Goal: Task Accomplishment & Management: Manage account settings

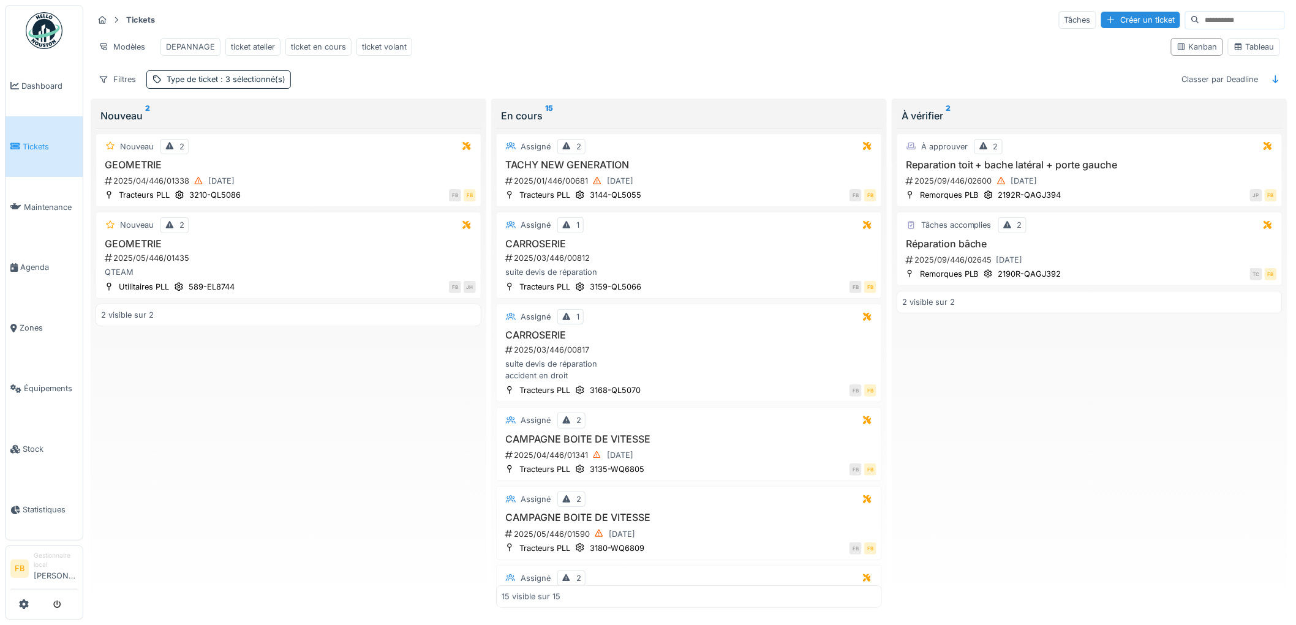
click at [988, 388] on div "À approuver 2 Reparation toit + bache latéral + porte gauche 2025/09/446/02600 …" at bounding box center [1089, 368] width 386 height 480
click at [1044, 250] on h3 "Réparation bâche" at bounding box center [1089, 244] width 375 height 12
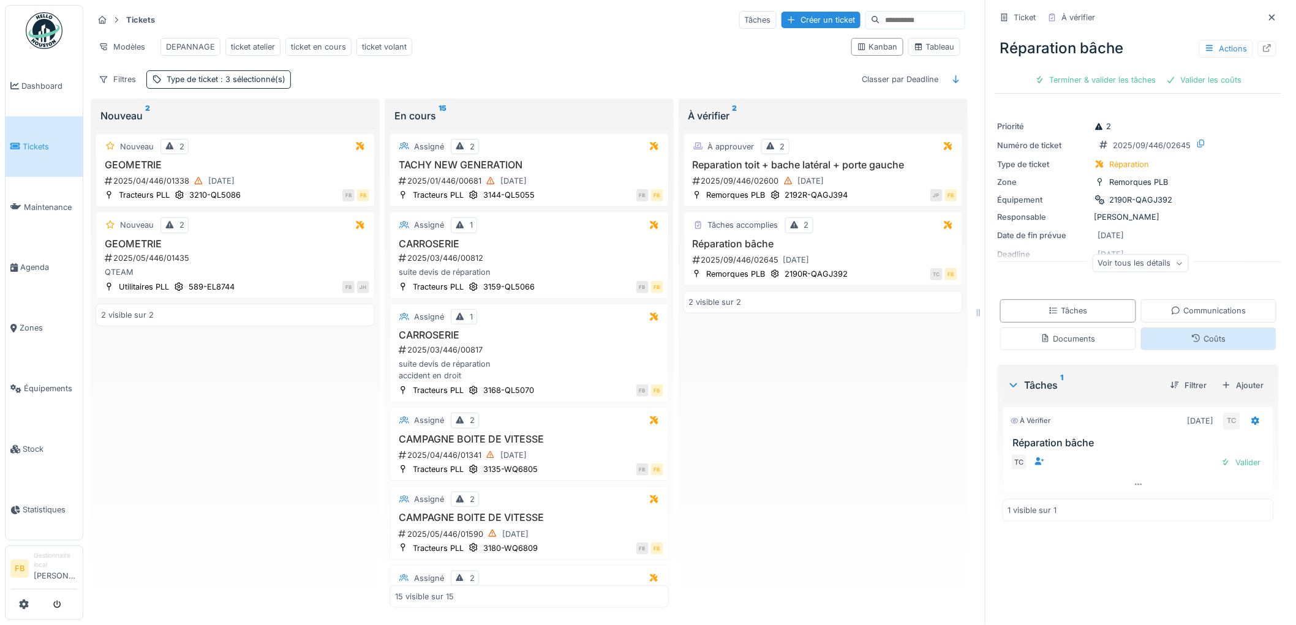
click at [1141, 338] on div "Coûts" at bounding box center [1209, 339] width 136 height 23
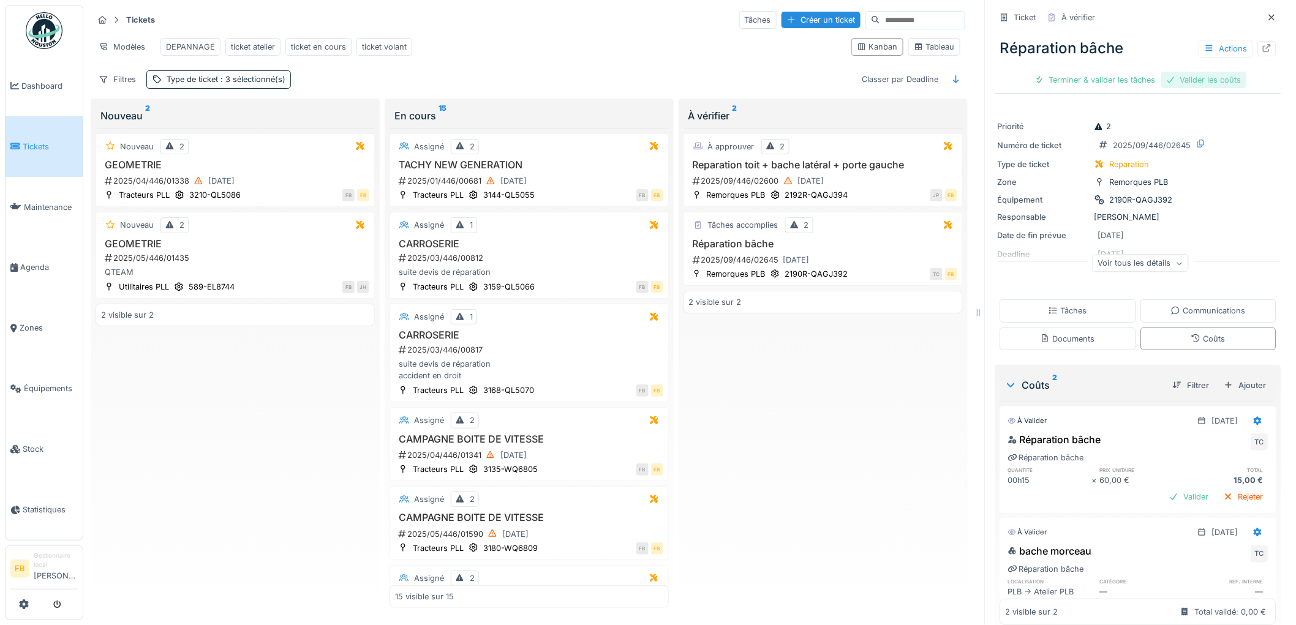
click at [1181, 81] on div "Valider les coûts" at bounding box center [1204, 80] width 86 height 17
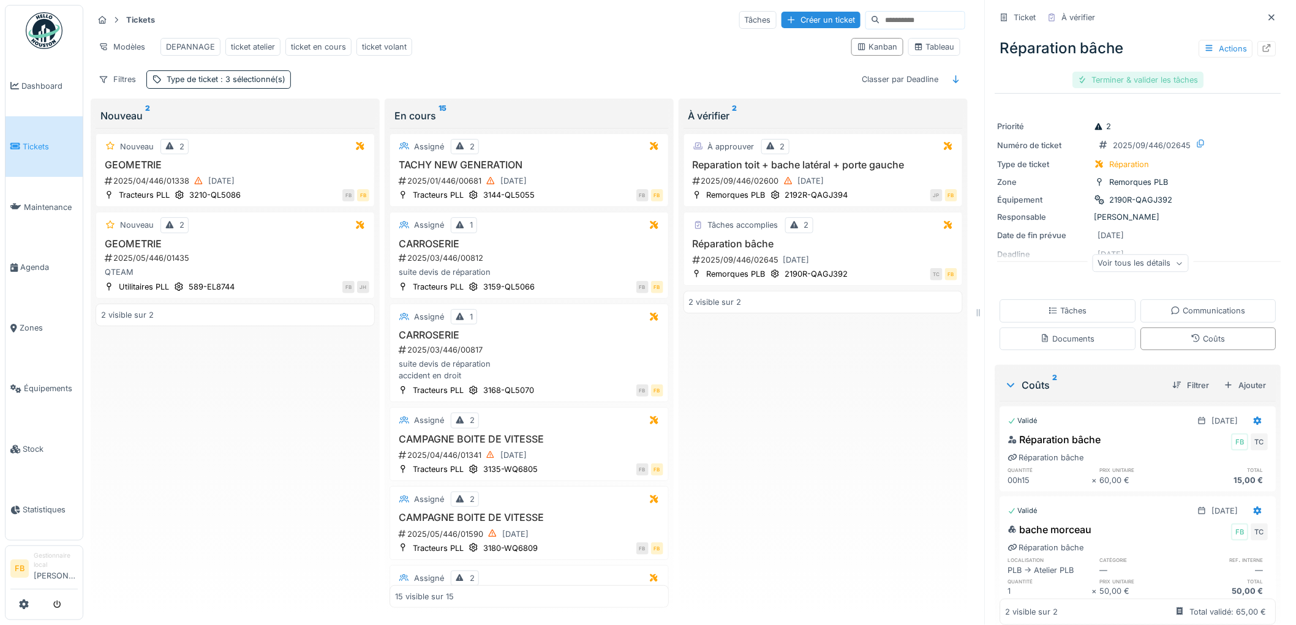
click at [1097, 83] on div "Terminer & valider les tâches" at bounding box center [1138, 80] width 131 height 17
click at [1152, 78] on div "Approuver et clôturer le ticket" at bounding box center [1199, 80] width 135 height 17
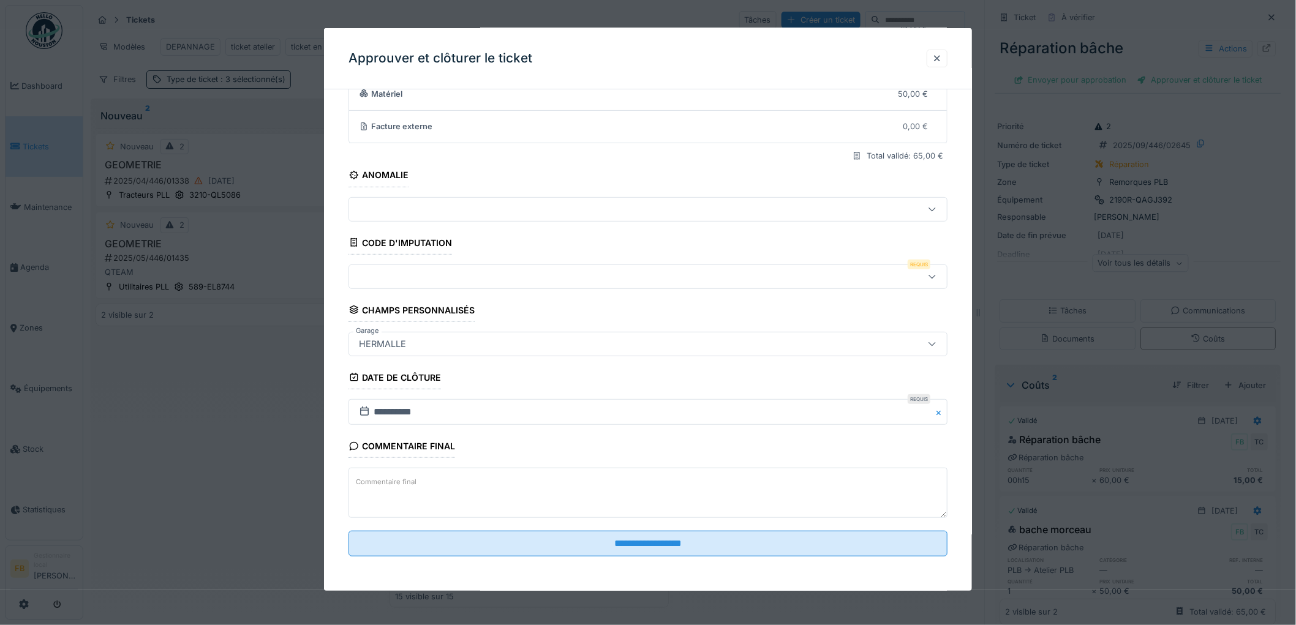
scroll to position [10, 0]
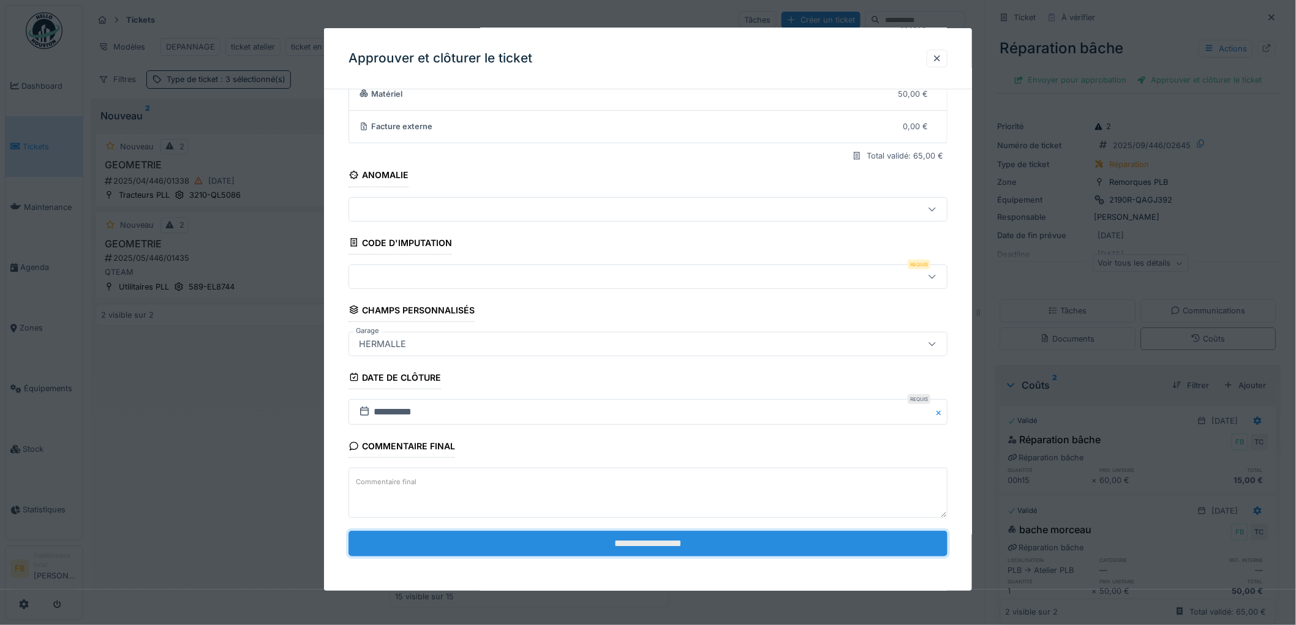
click at [644, 545] on input "**********" at bounding box center [647, 544] width 599 height 26
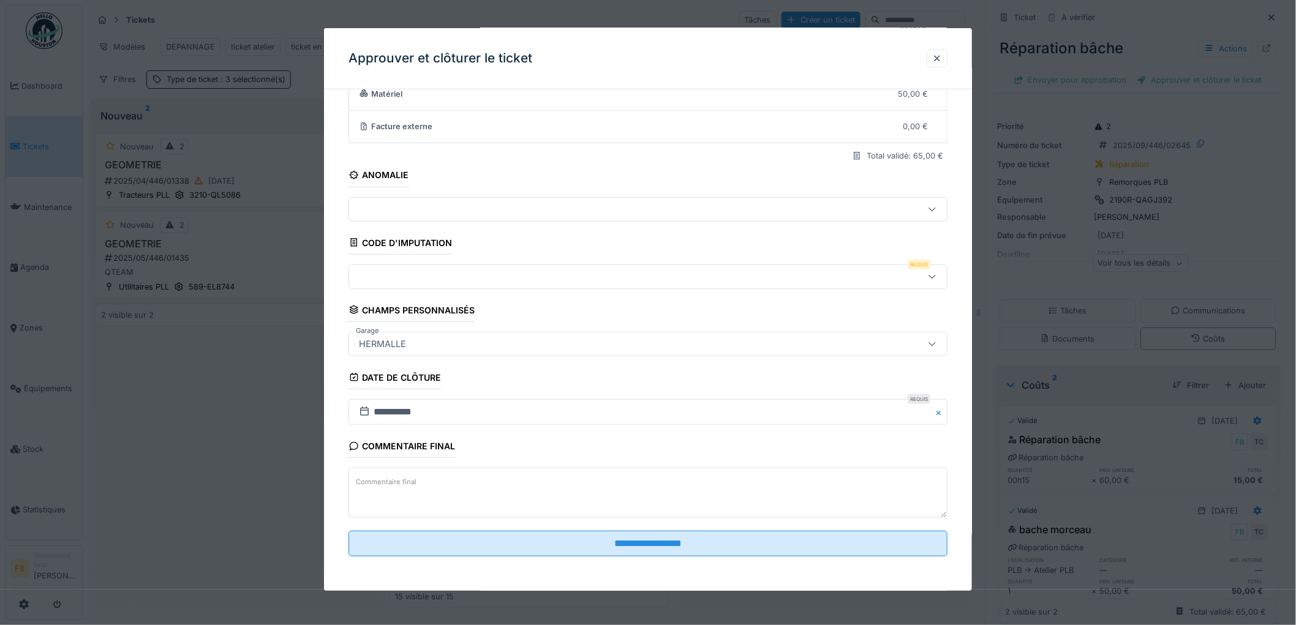
click at [388, 279] on div at bounding box center [613, 276] width 519 height 13
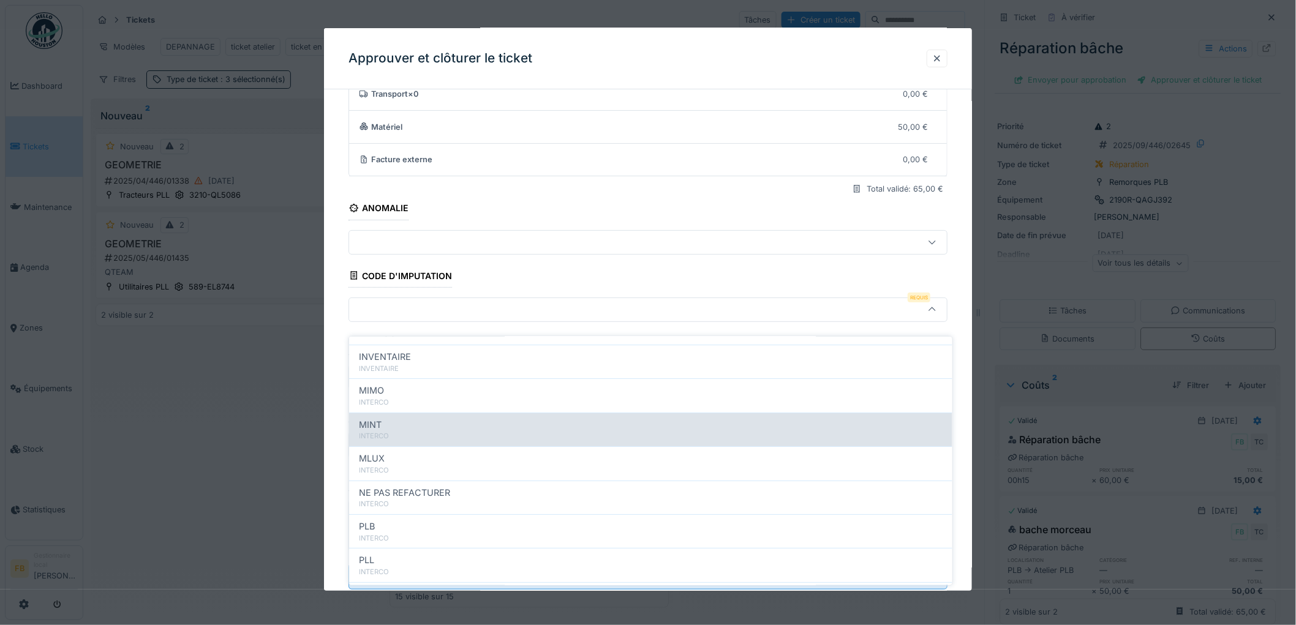
scroll to position [109, 0]
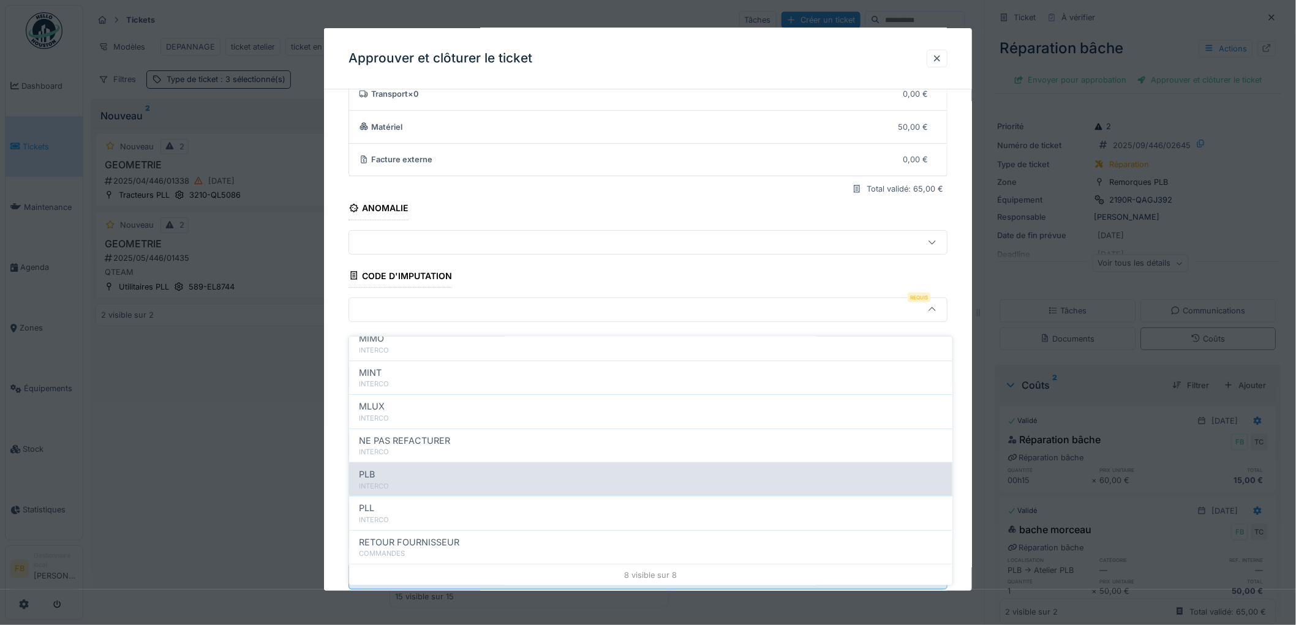
click at [421, 481] on div "INTERCO" at bounding box center [651, 486] width 584 height 10
type input "***"
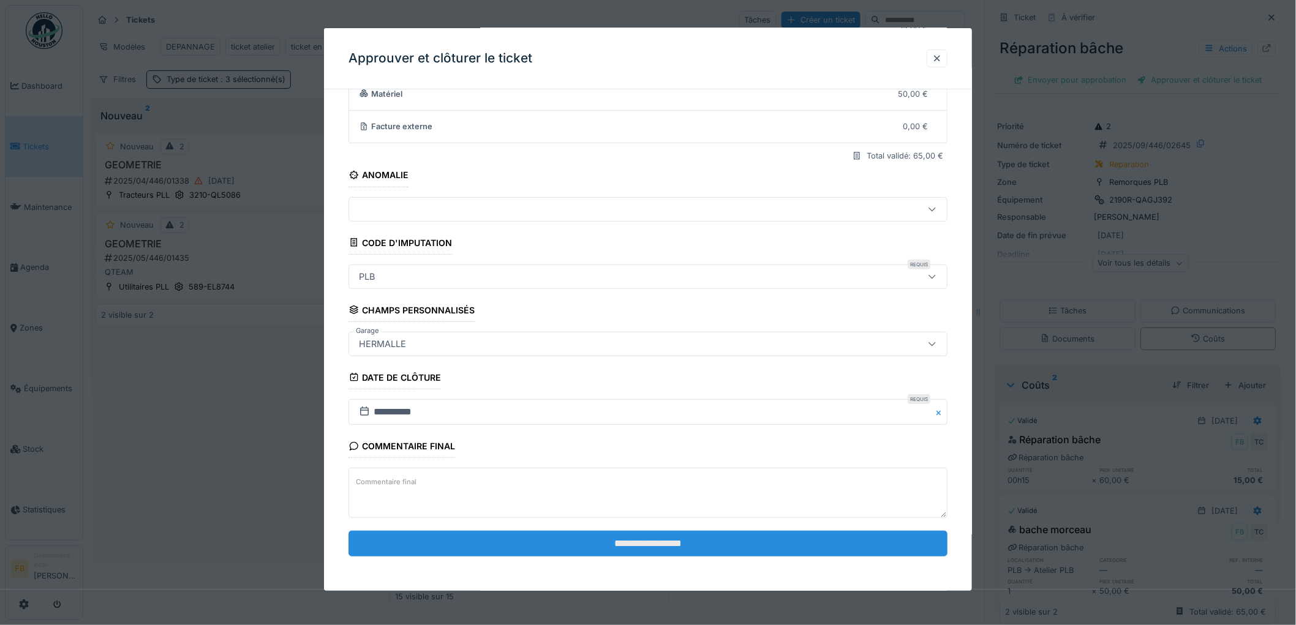
scroll to position [118, 0]
click at [626, 546] on input "**********" at bounding box center [647, 544] width 599 height 26
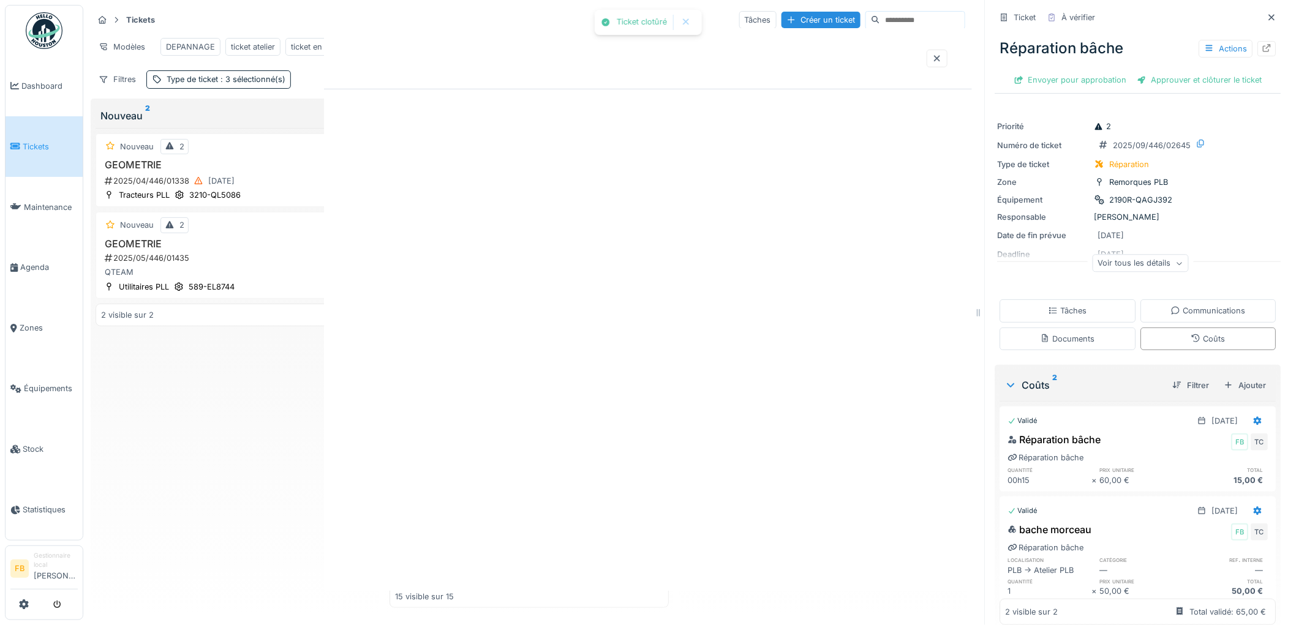
scroll to position [0, 0]
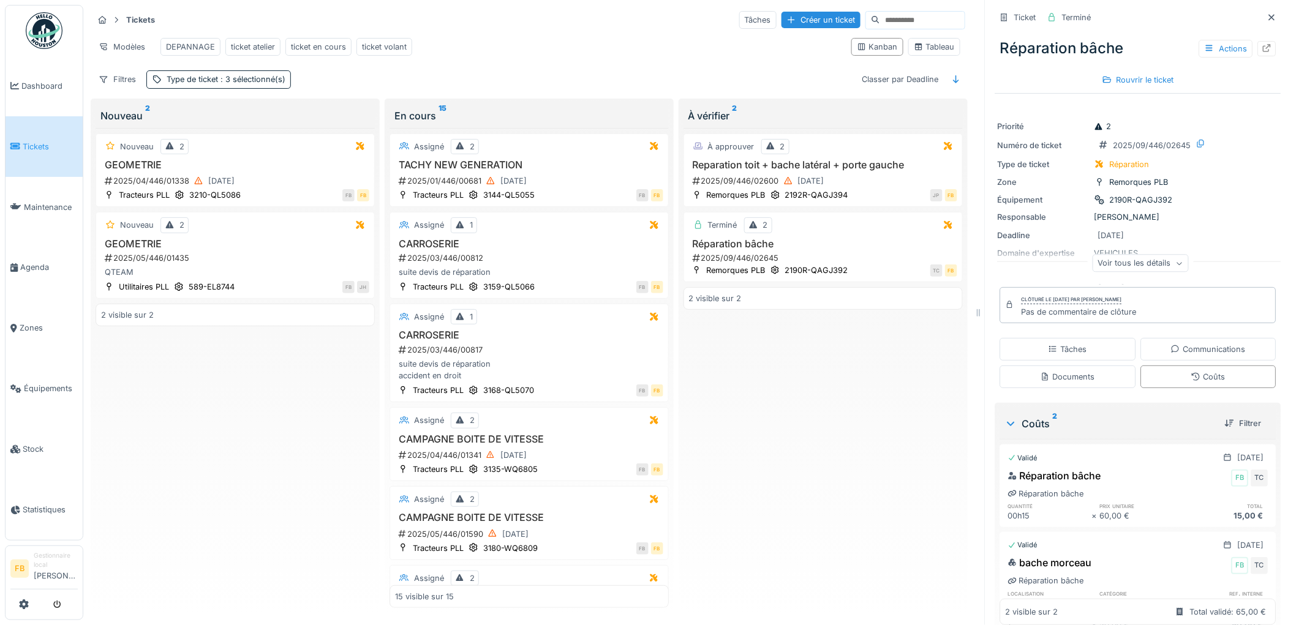
click at [36, 154] on link "Tickets" at bounding box center [44, 146] width 77 height 61
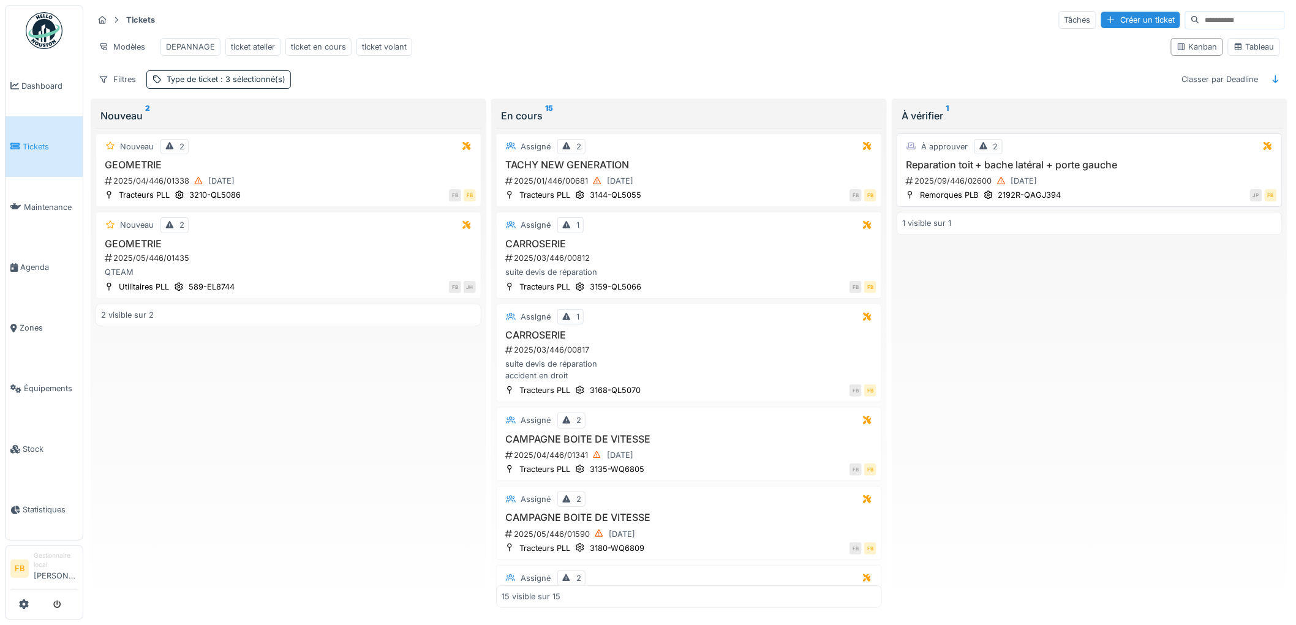
click at [1086, 189] on div "2025/09/446/02600 [DATE]" at bounding box center [1090, 180] width 372 height 15
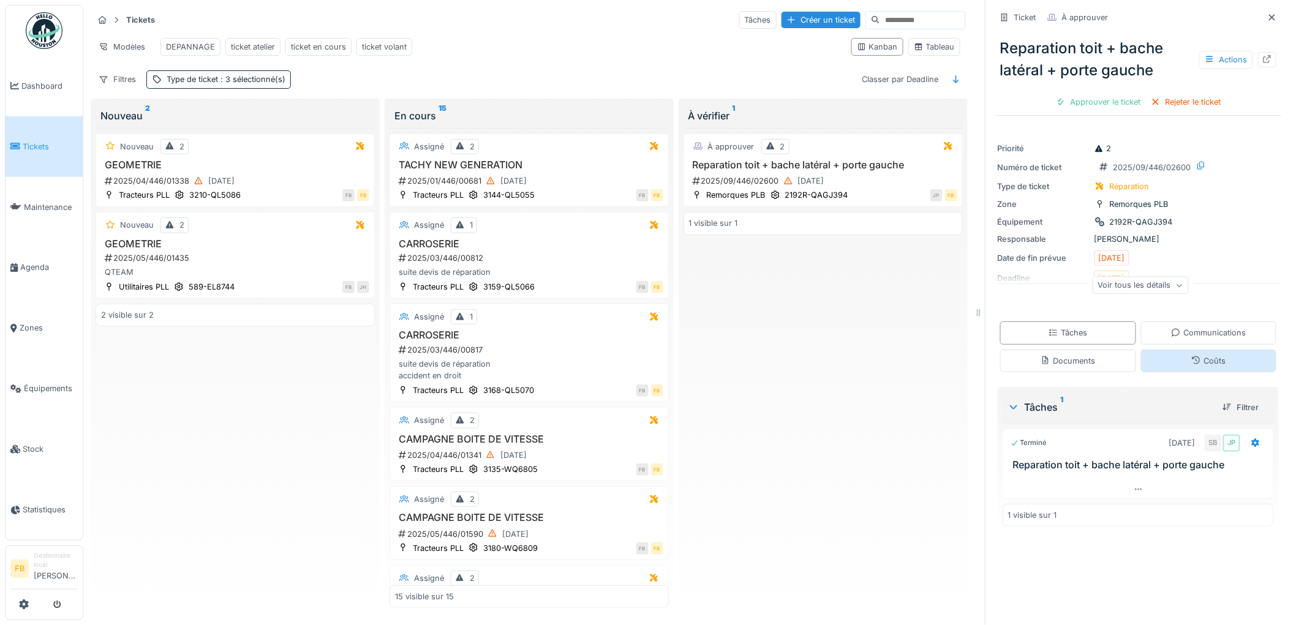
click at [1168, 362] on div "Coûts" at bounding box center [1209, 361] width 136 height 23
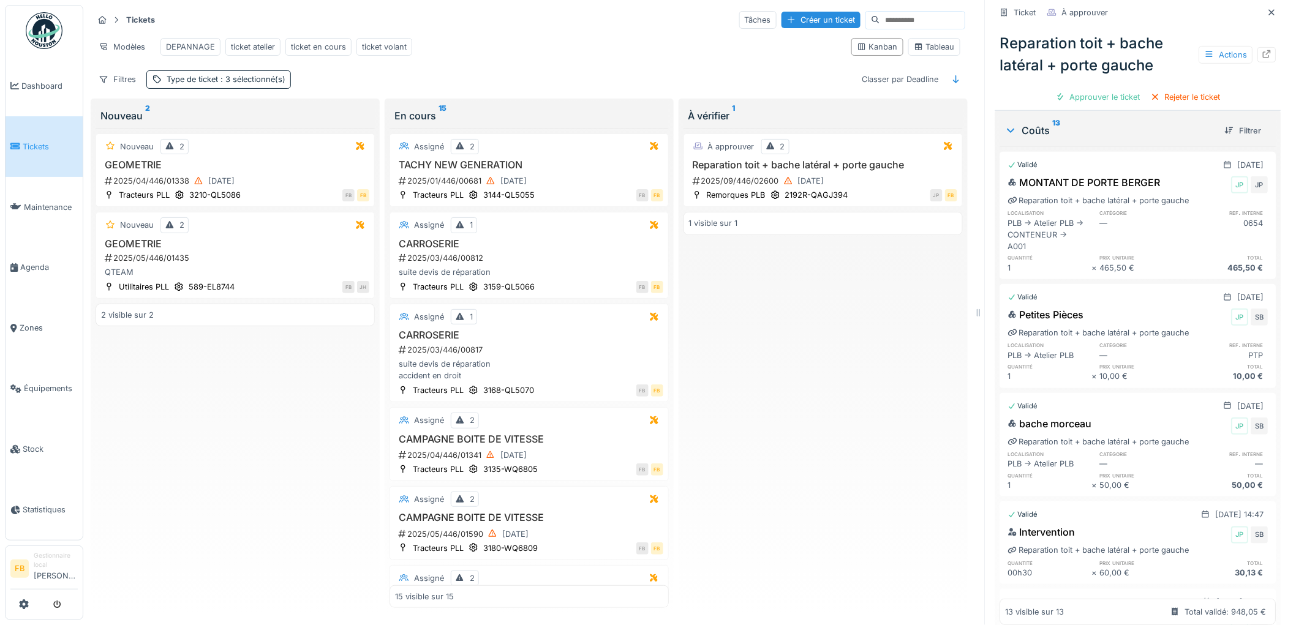
scroll to position [340, 0]
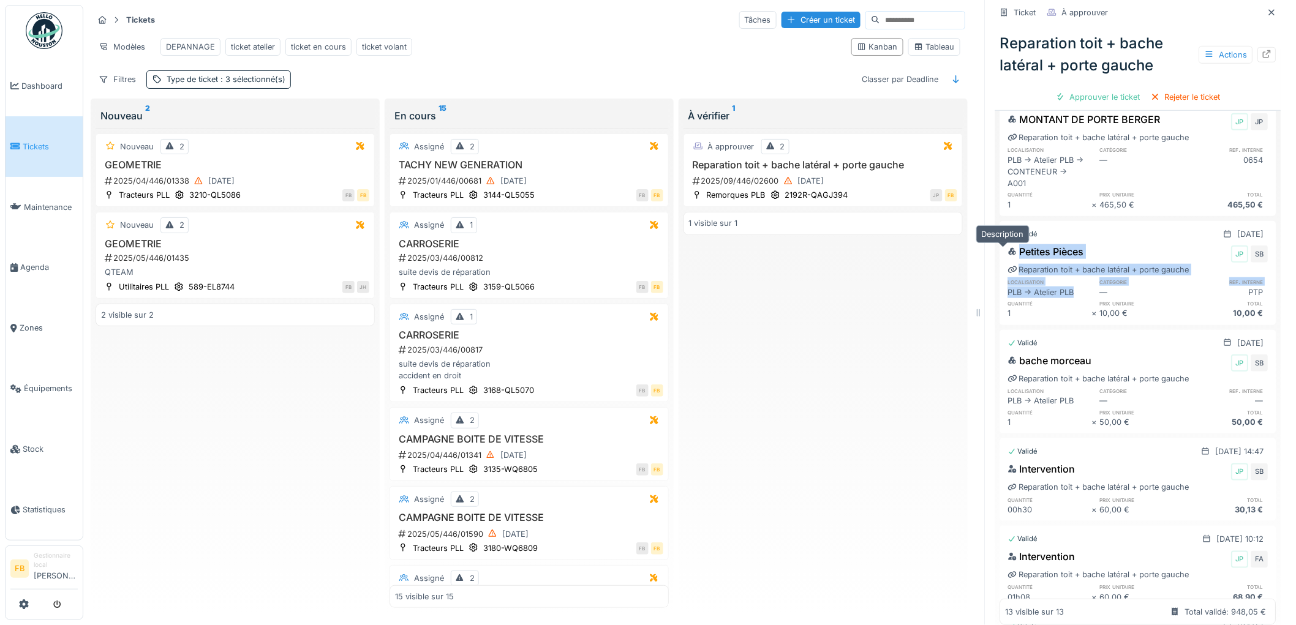
drag, startPoint x: 1070, startPoint y: 288, endPoint x: 999, endPoint y: 247, distance: 82.0
click at [1000, 247] on div "Petites Pièces JP SB Reparation toit + bache latéral + porte gauche localisatio…" at bounding box center [1138, 282] width 276 height 80
drag, startPoint x: 1262, startPoint y: 309, endPoint x: 982, endPoint y: 248, distance: 286.4
click at [985, 248] on div "Ticket À approuver Reparation toit + bache latéral + porte gauche Actions Appro…" at bounding box center [1138, 312] width 306 height 625
click at [1073, 313] on div "Petites Pièces JP SB Reparation toit + bache latéral + porte gauche localisatio…" at bounding box center [1138, 282] width 276 height 80
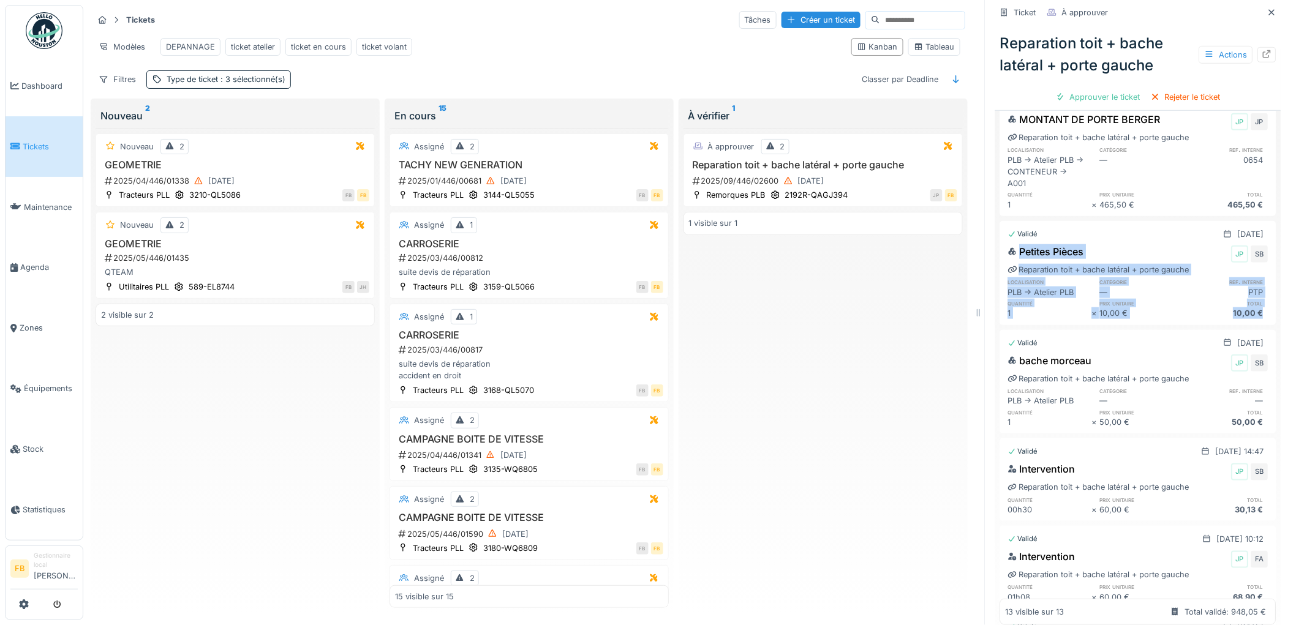
click at [1184, 311] on div "10,00 €" at bounding box center [1226, 313] width 84 height 12
click at [1268, 308] on div "Ticket À approuver Reparation toit + bache latéral + porte gauche Actions Appro…" at bounding box center [1138, 312] width 306 height 625
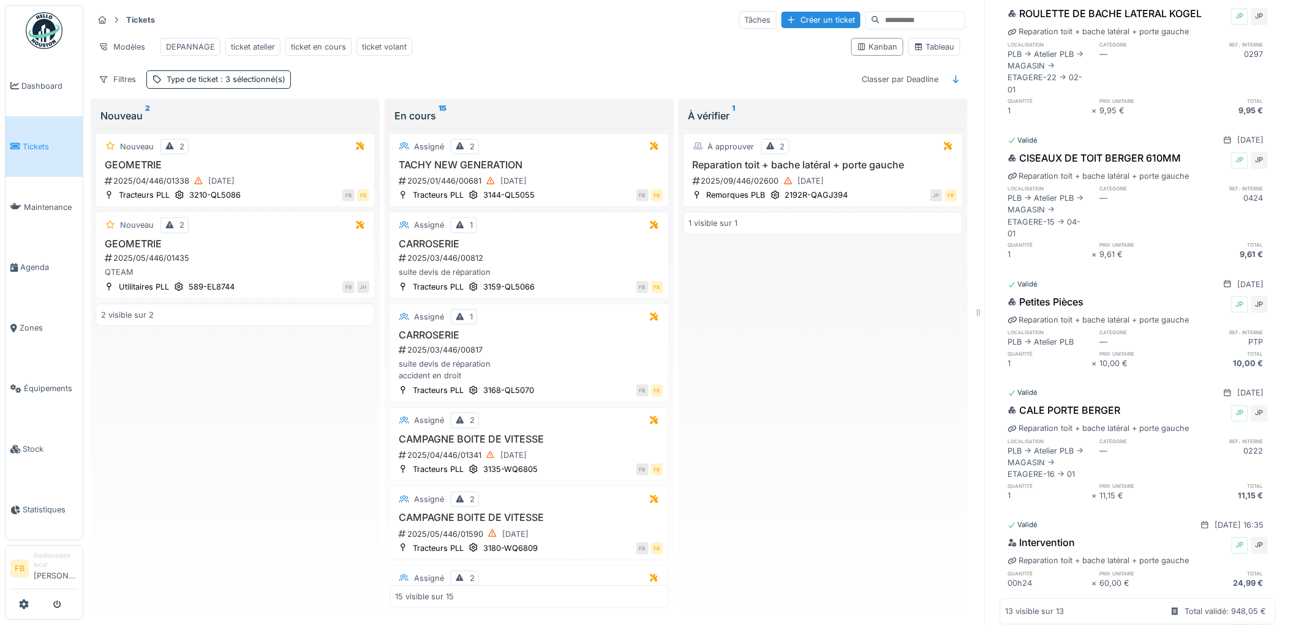
scroll to position [1293, 0]
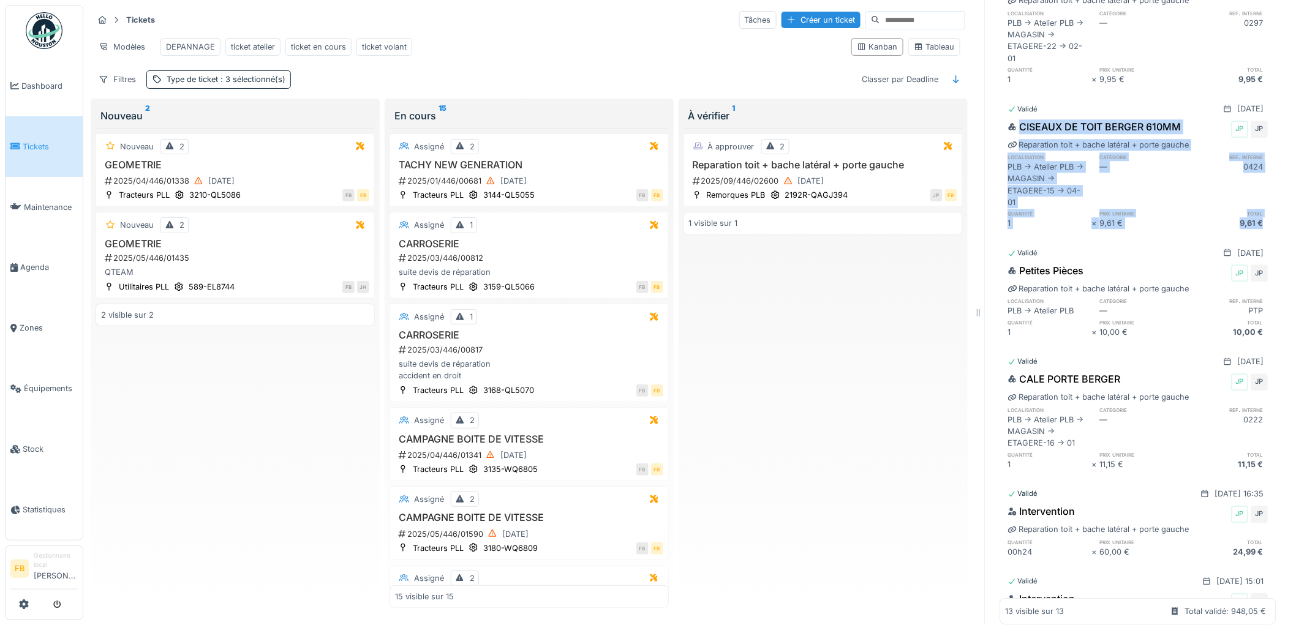
drag, startPoint x: 1245, startPoint y: 234, endPoint x: 989, endPoint y: 131, distance: 275.8
click at [1000, 131] on div "CISEAUX DE TOIT BERGER 610MM JP JP Reparation toit + bache latéral + porte gauc…" at bounding box center [1138, 174] width 276 height 115
click at [1254, 232] on div "CISEAUX DE TOIT BERGER 610MM JP JP Reparation toit + bache latéral + porte gauc…" at bounding box center [1138, 174] width 276 height 115
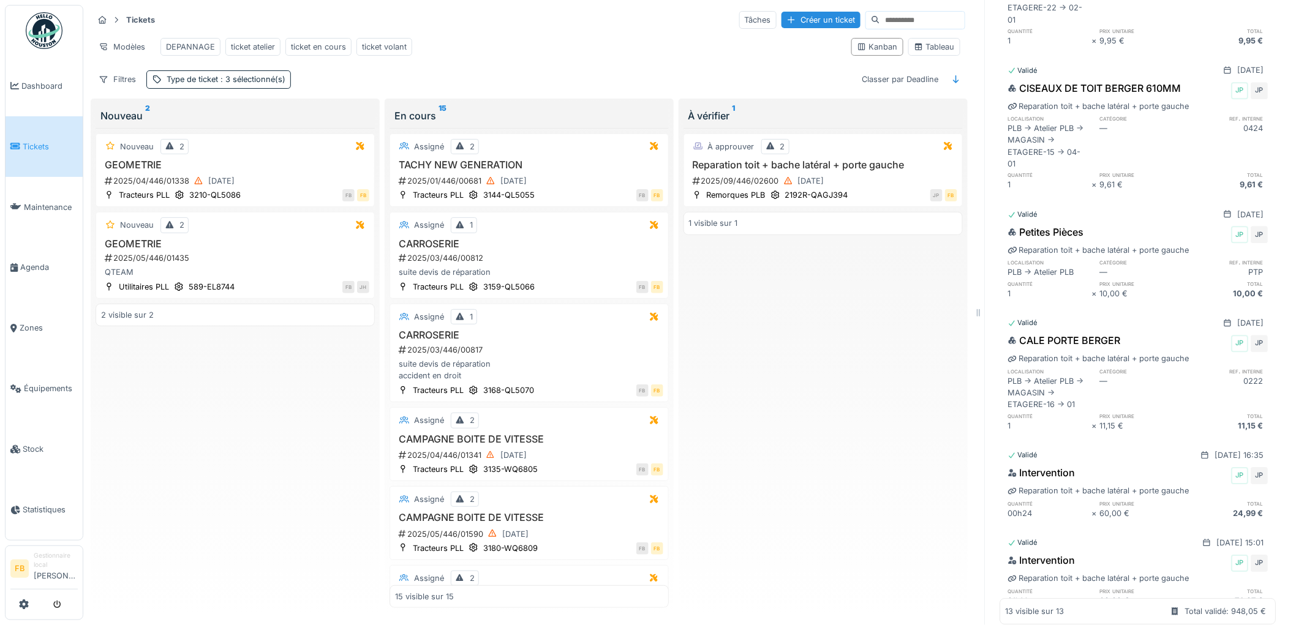
scroll to position [1370, 0]
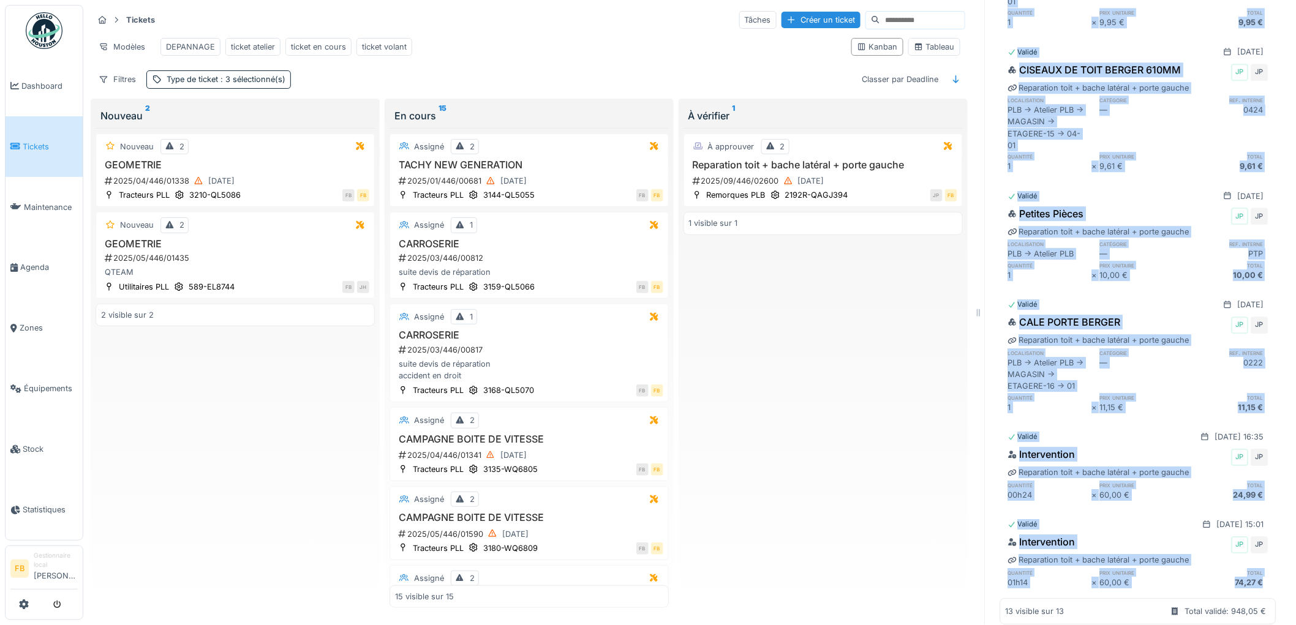
drag, startPoint x: 1252, startPoint y: 568, endPoint x: 965, endPoint y: 513, distance: 292.4
click at [965, 513] on div "Tickets Tâches Créer un ticket Modèles DEPANNAGE ticket atelier ticket en cours…" at bounding box center [689, 312] width 1212 height 625
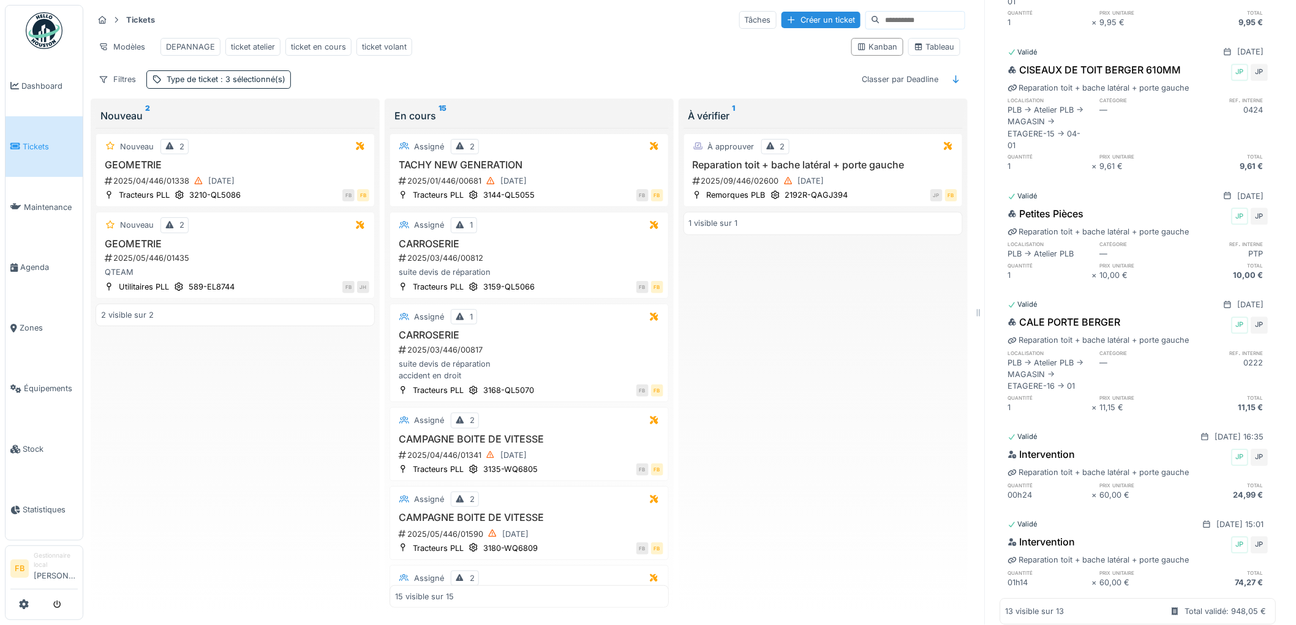
click at [972, 522] on div at bounding box center [978, 312] width 12 height 625
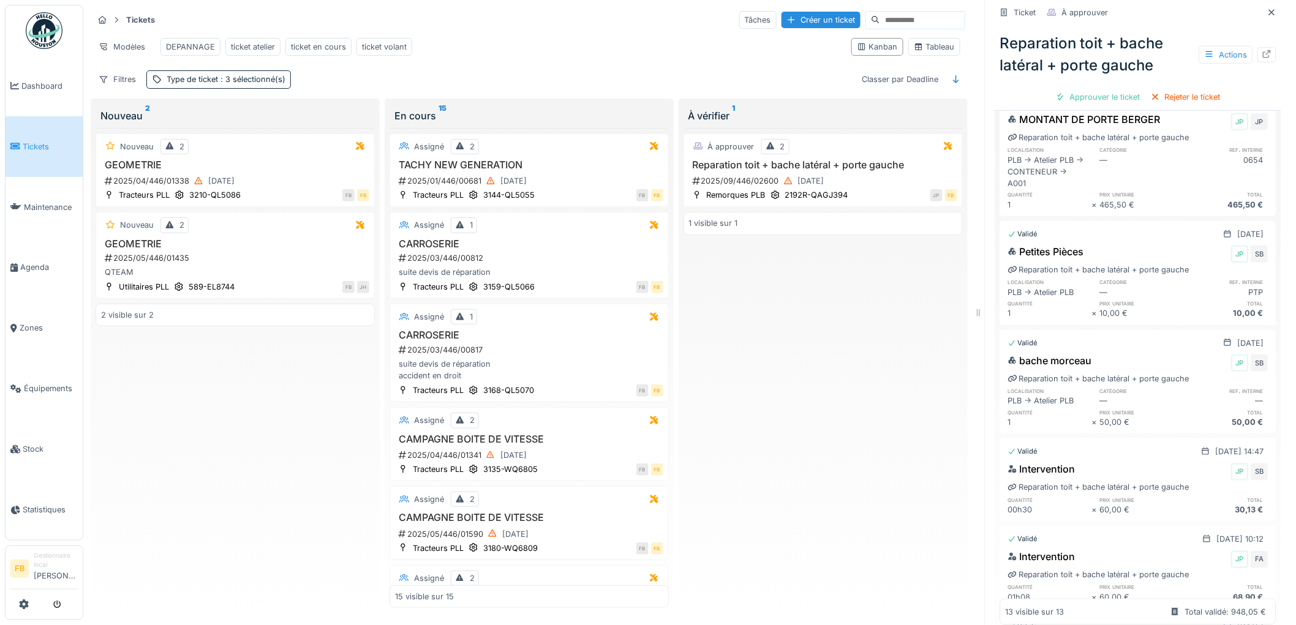
scroll to position [272, 0]
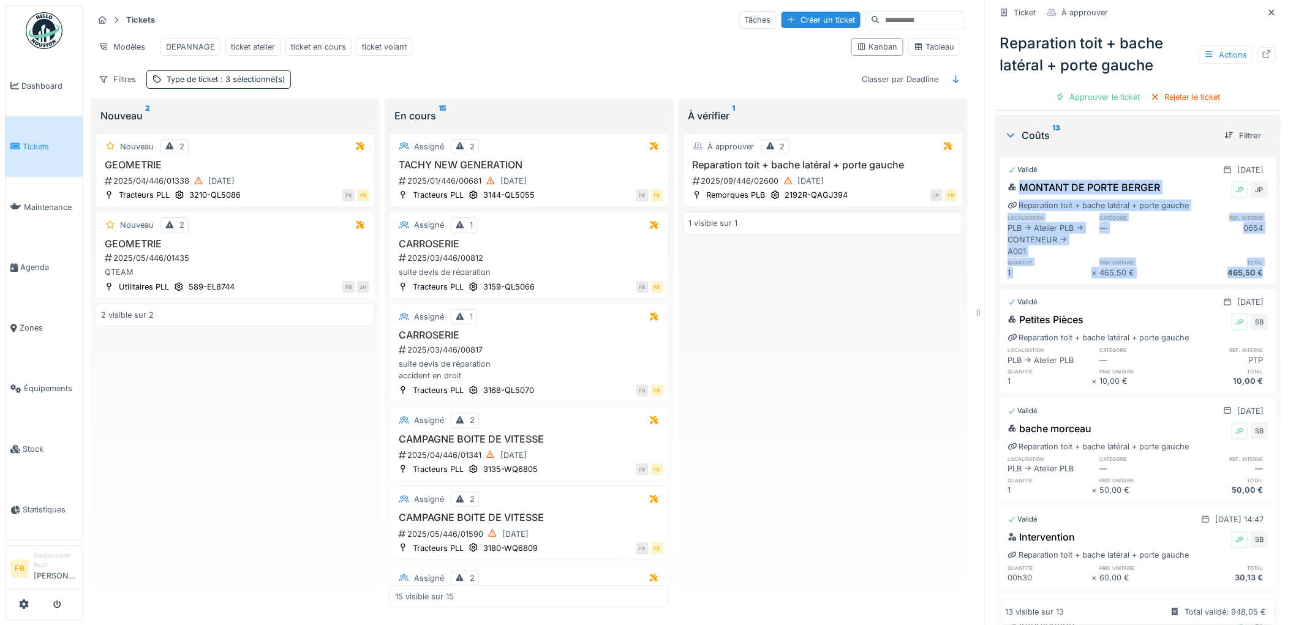
drag, startPoint x: 1248, startPoint y: 261, endPoint x: 978, endPoint y: 170, distance: 284.2
click at [985, 170] on div "Ticket À approuver Reparation toit + bache latéral + porte gauche Actions Appro…" at bounding box center [1138, 312] width 306 height 625
click at [1237, 269] on div "465,50 €" at bounding box center [1226, 273] width 84 height 12
drag, startPoint x: 1250, startPoint y: 266, endPoint x: 1246, endPoint y: 246, distance: 21.1
click at [1237, 241] on div "MONTANT DE PORTE BERGER JP JP Reparation toit + bache latéral + porte gauche lo…" at bounding box center [1138, 229] width 276 height 103
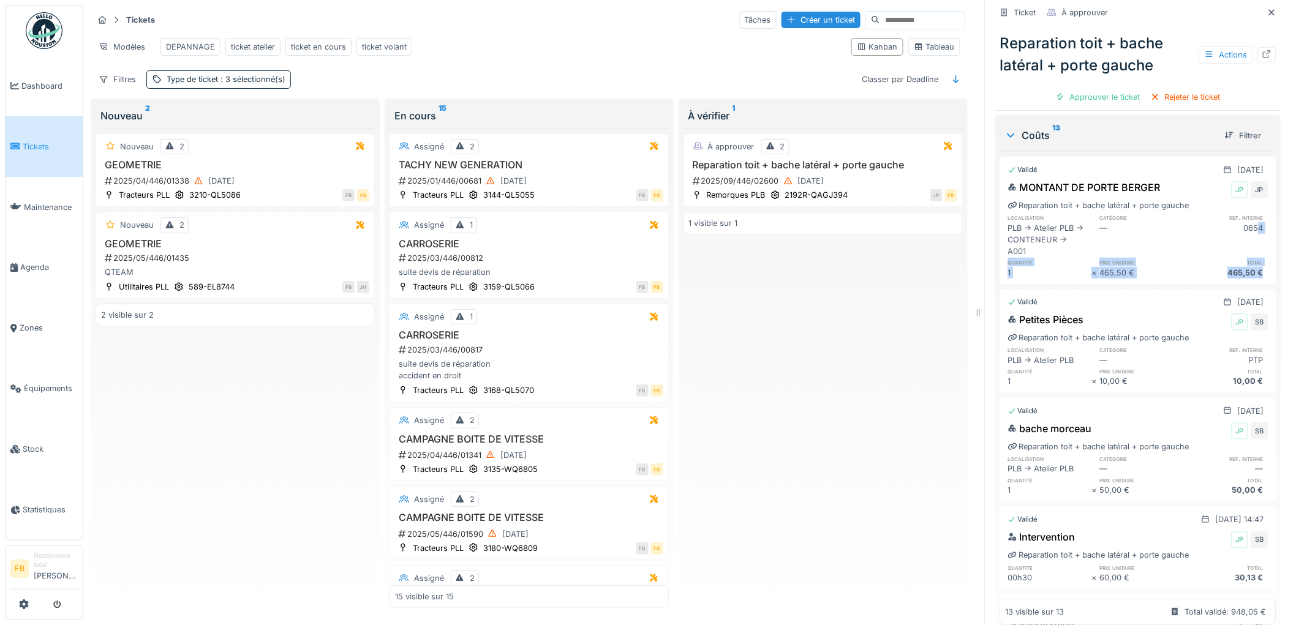
click at [1253, 255] on div "MONTANT DE PORTE BERGER JP JP Reparation toit + bache latéral + porte gauche lo…" at bounding box center [1138, 229] width 276 height 103
click at [1253, 263] on div "MONTANT DE PORTE BERGER JP JP Reparation toit + bache latéral + porte gauche lo…" at bounding box center [1138, 229] width 276 height 103
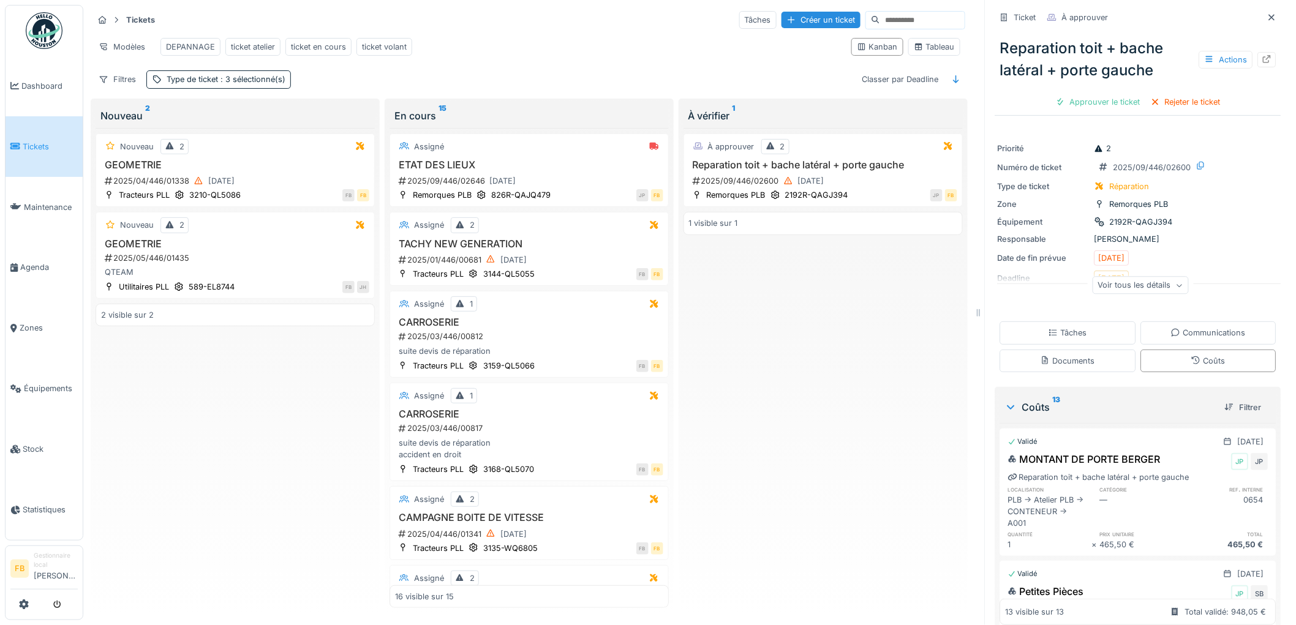
scroll to position [0, 0]
drag, startPoint x: 993, startPoint y: 47, endPoint x: 1158, endPoint y: 75, distance: 168.3
click at [1158, 75] on div "Reparation toit + bache latéral + porte gauche Actions" at bounding box center [1138, 59] width 286 height 54
drag, startPoint x: 991, startPoint y: 46, endPoint x: 1164, endPoint y: 62, distance: 174.1
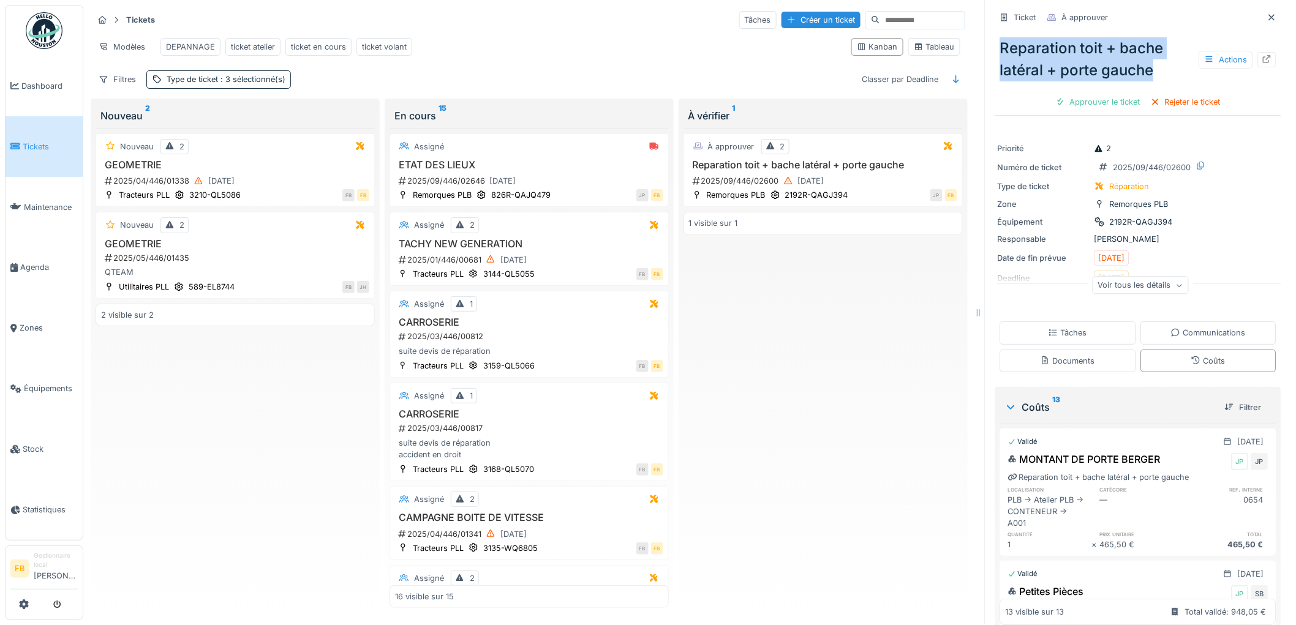
click at [1164, 62] on div "Reparation toit + bache latéral + porte gauche Actions" at bounding box center [1138, 59] width 286 height 54
click at [1164, 63] on div "Reparation toit + bache latéral + porte gauche Actions" at bounding box center [1138, 59] width 286 height 54
drag, startPoint x: 986, startPoint y: 50, endPoint x: 1034, endPoint y: 53, distance: 47.9
click at [1034, 53] on div "Reparation toit + bache latéral + porte gauche Actions" at bounding box center [1138, 59] width 286 height 54
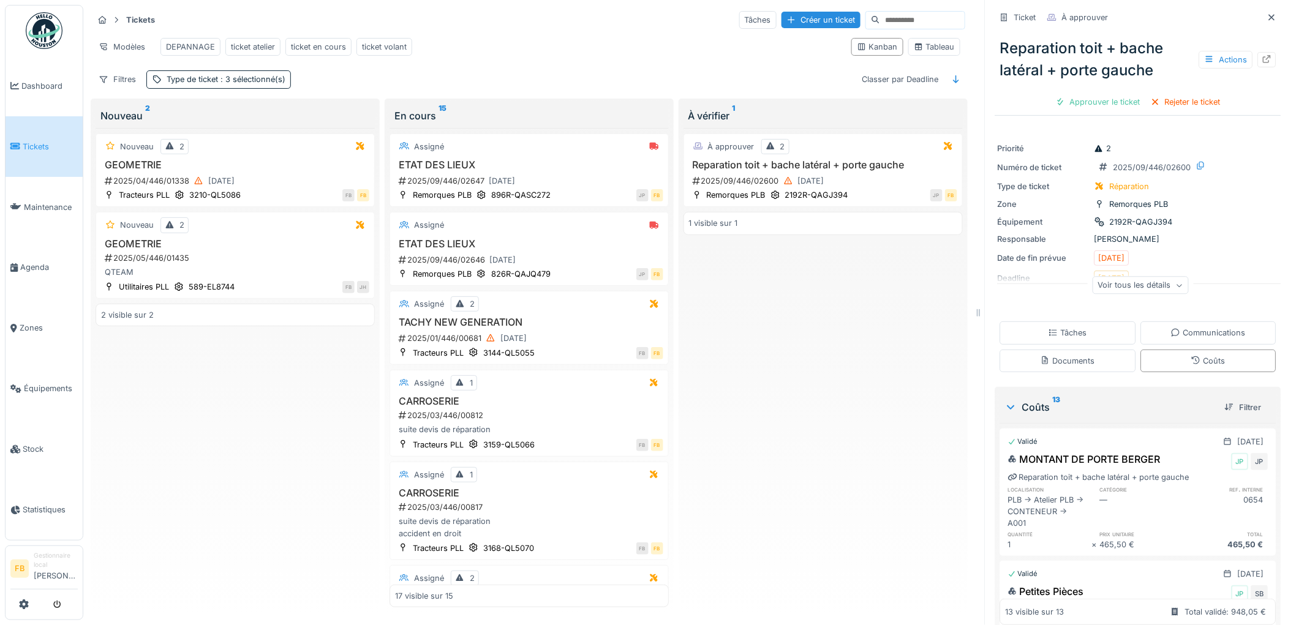
click at [1044, 47] on div "Reparation toit + bache latéral + porte gauche Actions" at bounding box center [1138, 59] width 286 height 54
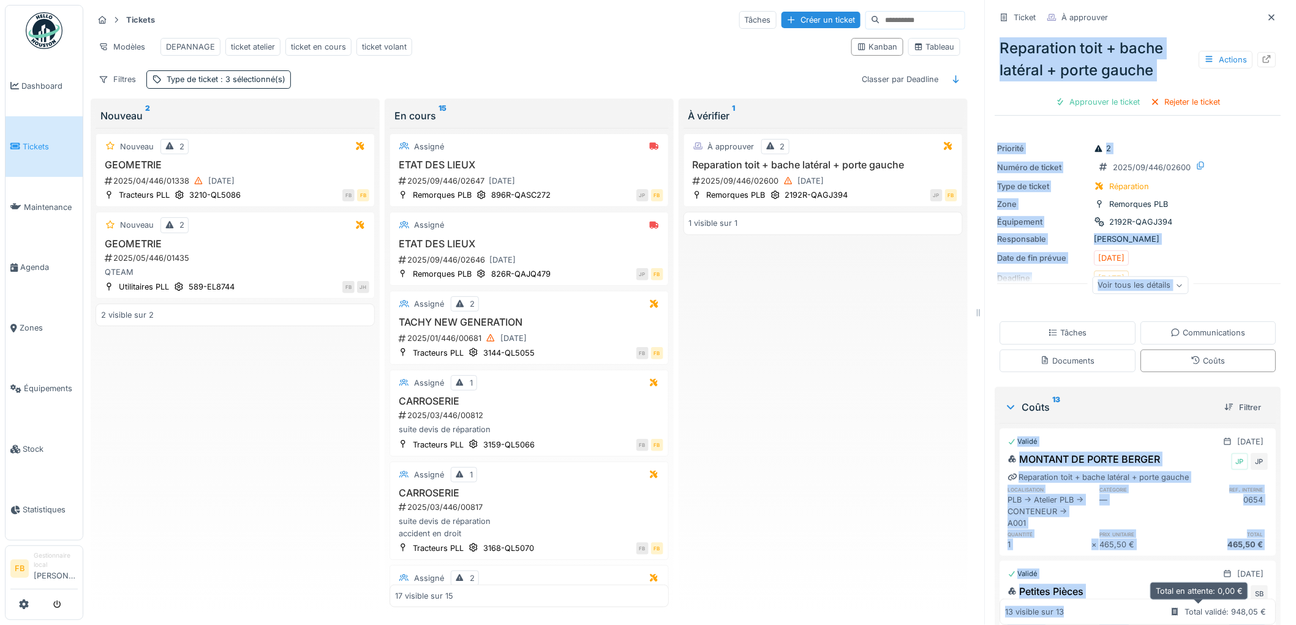
drag, startPoint x: 988, startPoint y: 46, endPoint x: 1246, endPoint y: 603, distance: 613.4
click at [1247, 607] on div "Ticket À approuver Reparation toit + bache latéral + porte gauche Actions Appro…" at bounding box center [1138, 528] width 286 height 1057
click at [985, 300] on div "Ticket À approuver Reparation toit + bache latéral + porte gauche Actions Appro…" at bounding box center [1138, 312] width 306 height 625
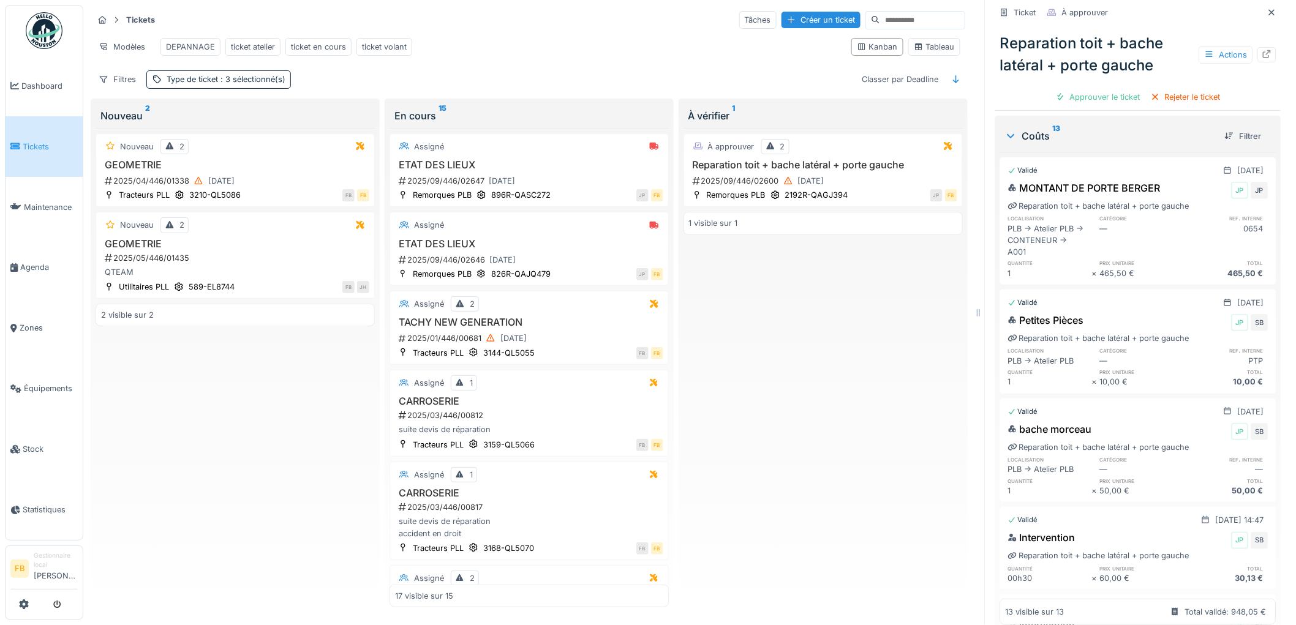
scroll to position [272, 0]
drag, startPoint x: 1249, startPoint y: 273, endPoint x: 1201, endPoint y: 277, distance: 48.6
click at [1201, 277] on div "MONTANT DE PORTE BERGER JP JP Reparation toit + bache latéral + porte gauche lo…" at bounding box center [1138, 229] width 276 height 103
click at [1251, 277] on div "MONTANT DE PORTE BERGER JP JP Reparation toit + bache latéral + porte gauche lo…" at bounding box center [1138, 229] width 276 height 103
click at [1247, 272] on div "465,50 €" at bounding box center [1226, 273] width 84 height 12
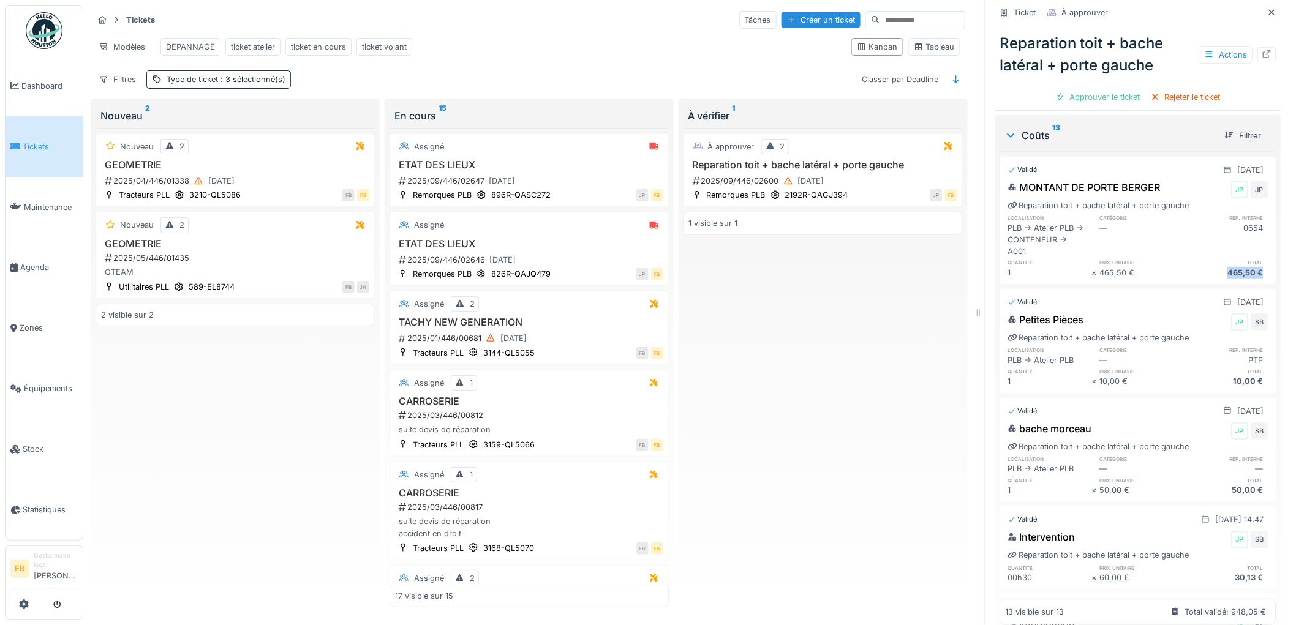
drag, startPoint x: 1246, startPoint y: 272, endPoint x: 1202, endPoint y: 280, distance: 44.7
click at [1202, 279] on div "465,50 €" at bounding box center [1226, 273] width 84 height 12
click at [1243, 276] on div "465,50 €" at bounding box center [1226, 273] width 84 height 12
drag, startPoint x: 1243, startPoint y: 276, endPoint x: 1205, endPoint y: 279, distance: 38.1
click at [1205, 279] on div "465,50 €" at bounding box center [1226, 273] width 84 height 12
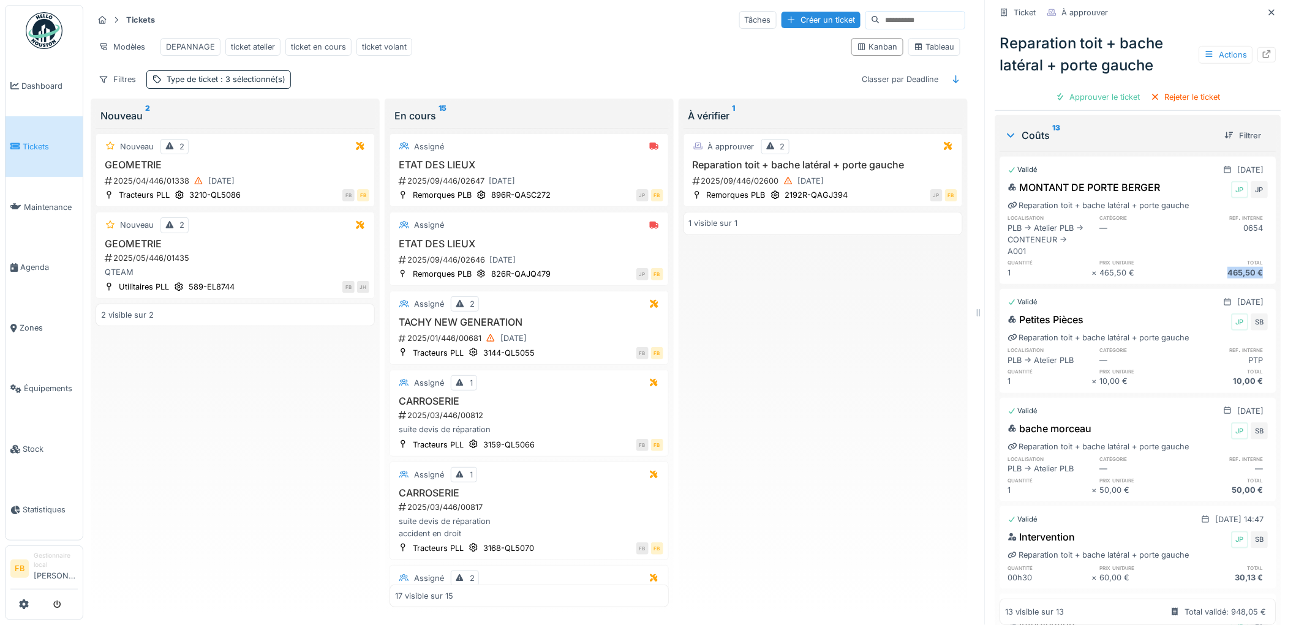
click at [1249, 273] on div "MONTANT DE PORTE BERGER JP JP Reparation toit + bache latéral + porte gauche lo…" at bounding box center [1138, 229] width 276 height 103
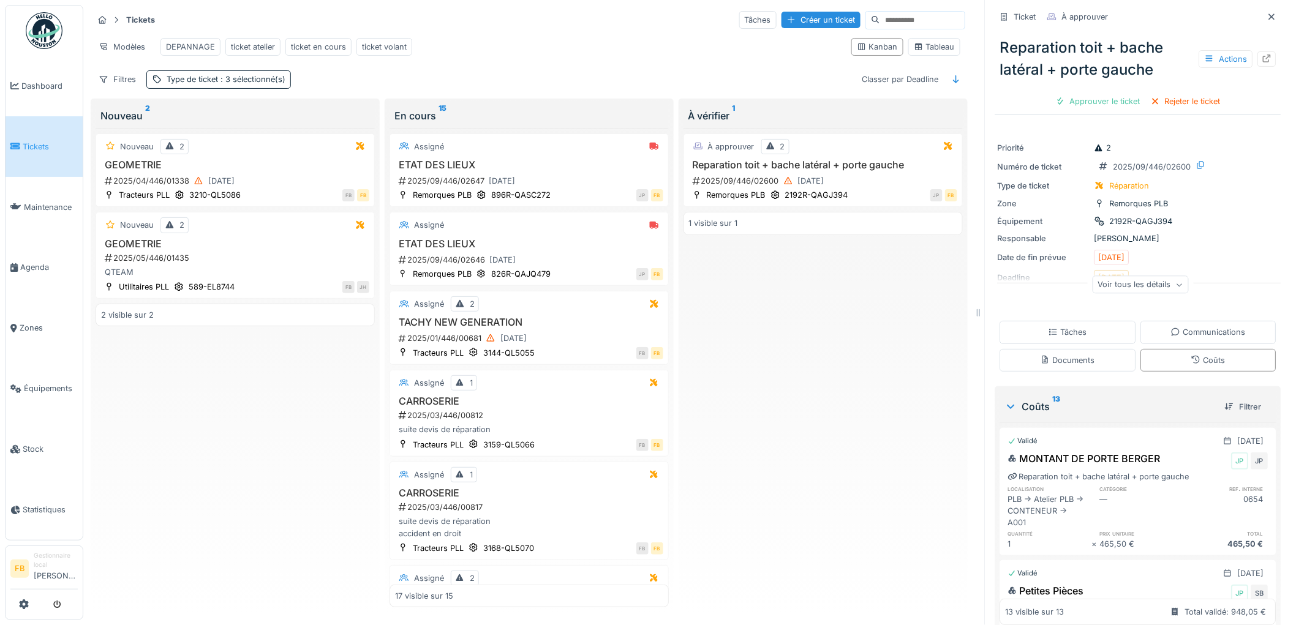
scroll to position [0, 0]
click at [874, 186] on div "2025/09/446/02600 [DATE]" at bounding box center [824, 180] width 266 height 15
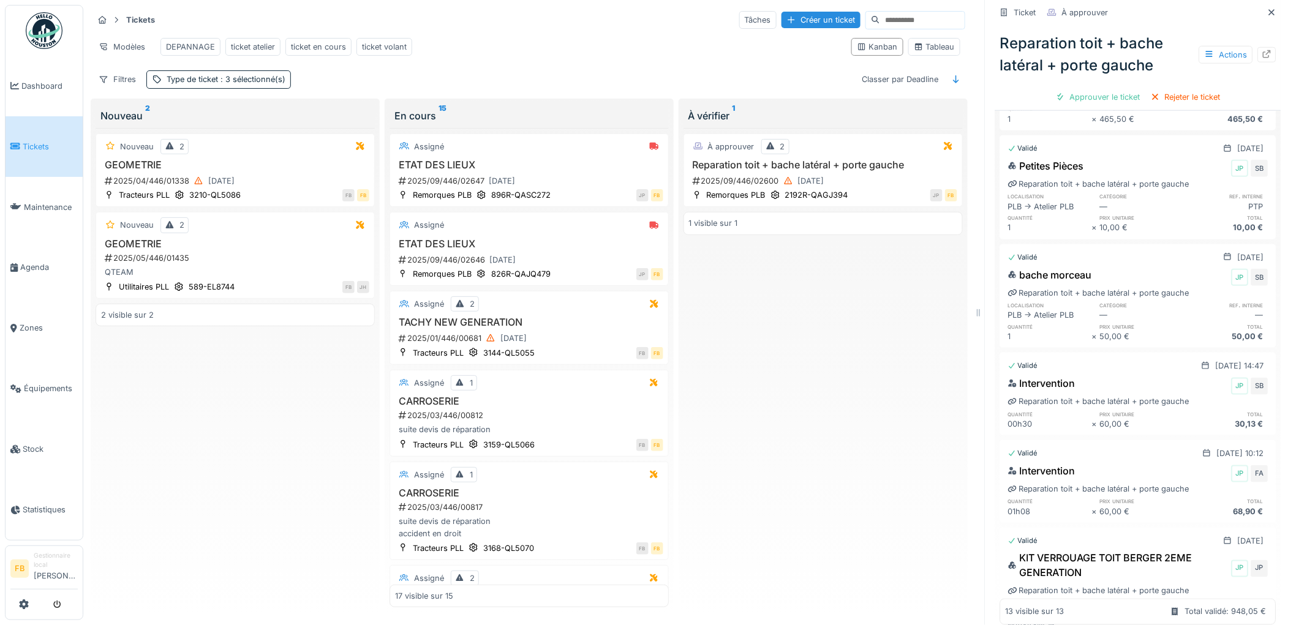
scroll to position [10, 0]
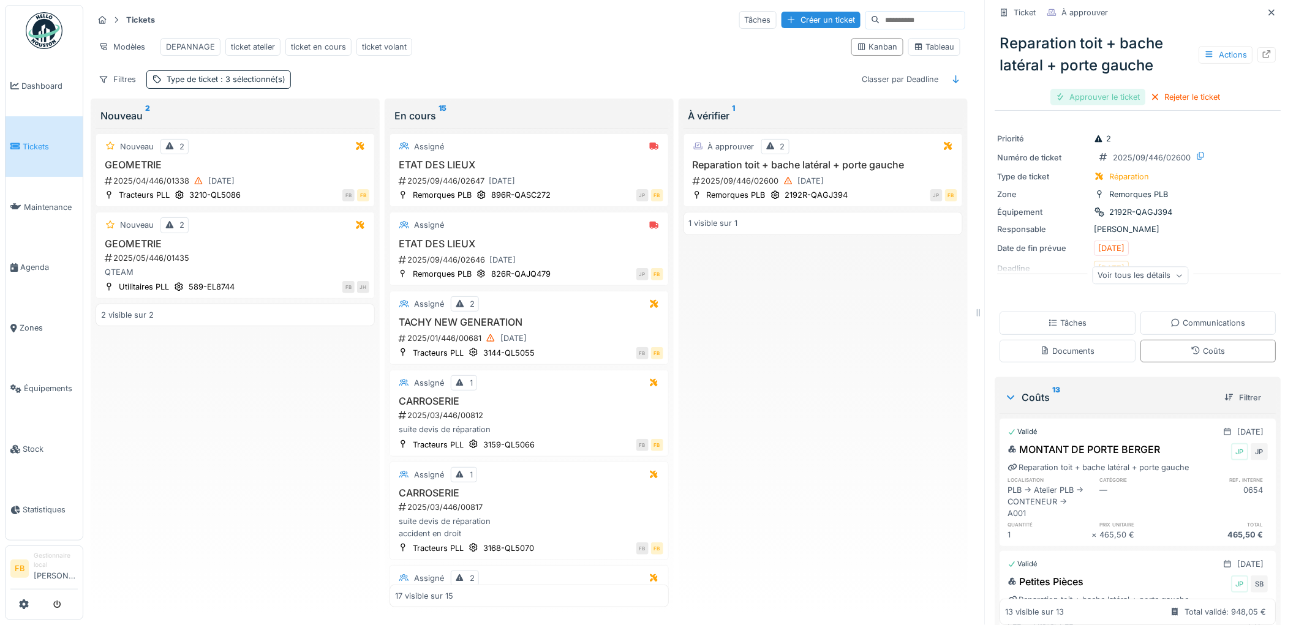
click at [1106, 94] on div "Approuver le ticket" at bounding box center [1098, 97] width 95 height 17
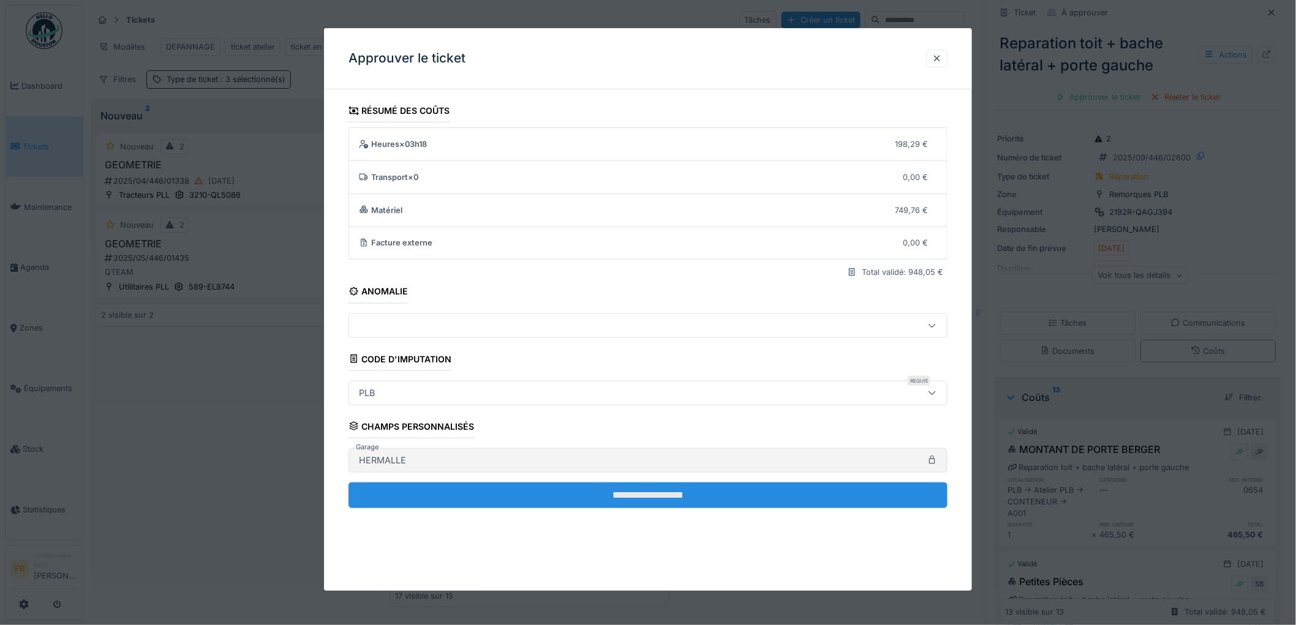
click at [603, 491] on input "**********" at bounding box center [647, 495] width 599 height 26
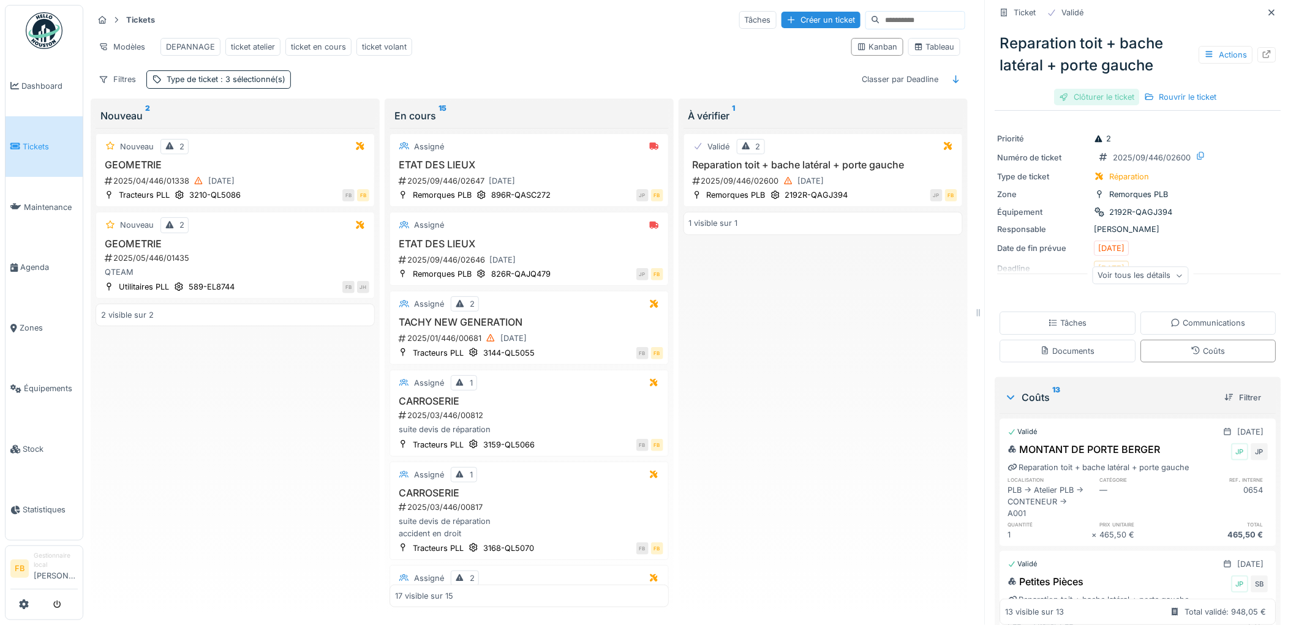
click at [1089, 100] on div "Clôturer le ticket" at bounding box center [1096, 97] width 85 height 17
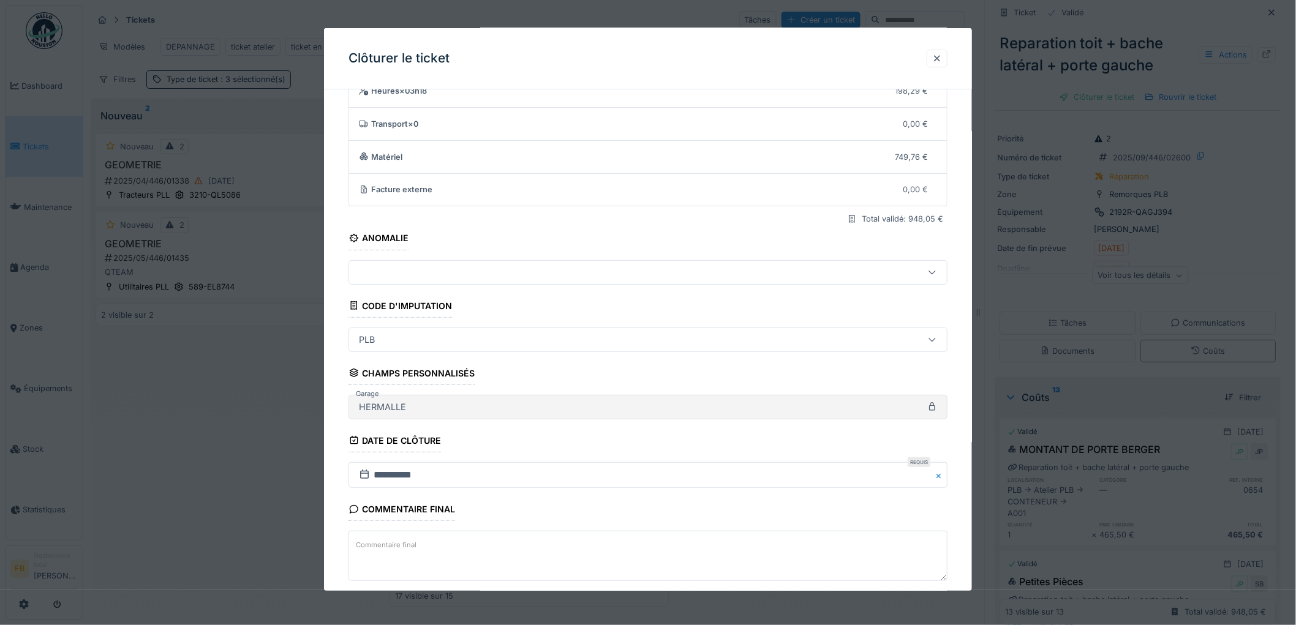
scroll to position [118, 0]
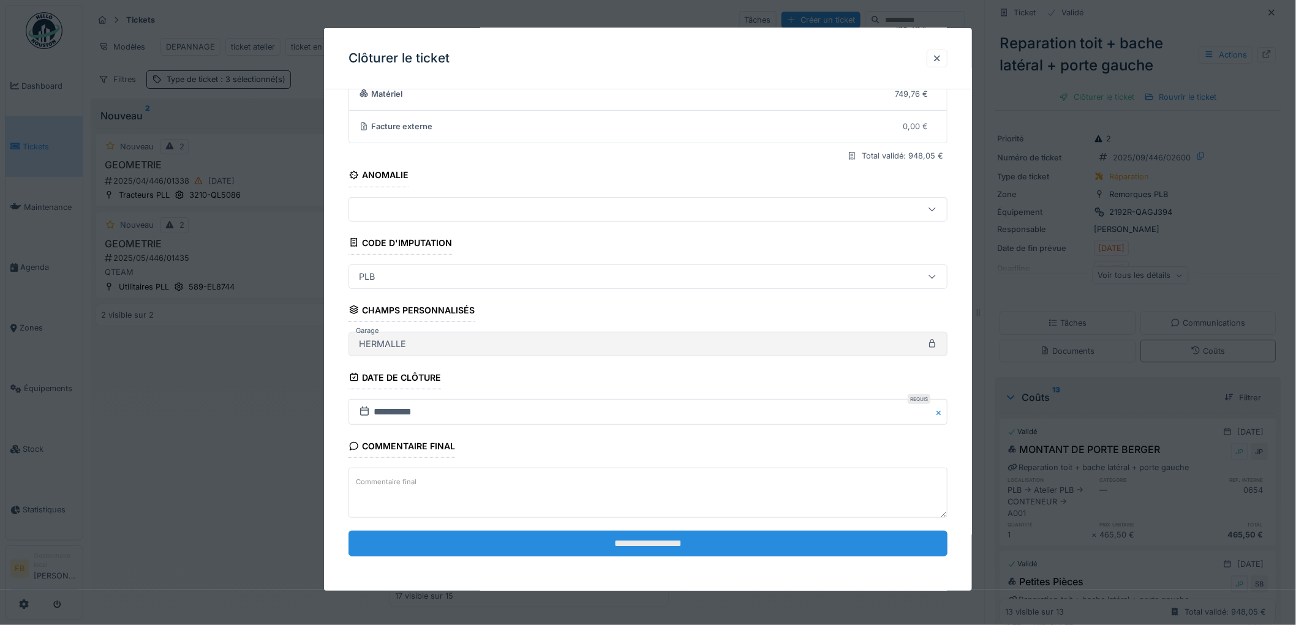
click at [655, 541] on input "**********" at bounding box center [647, 544] width 599 height 26
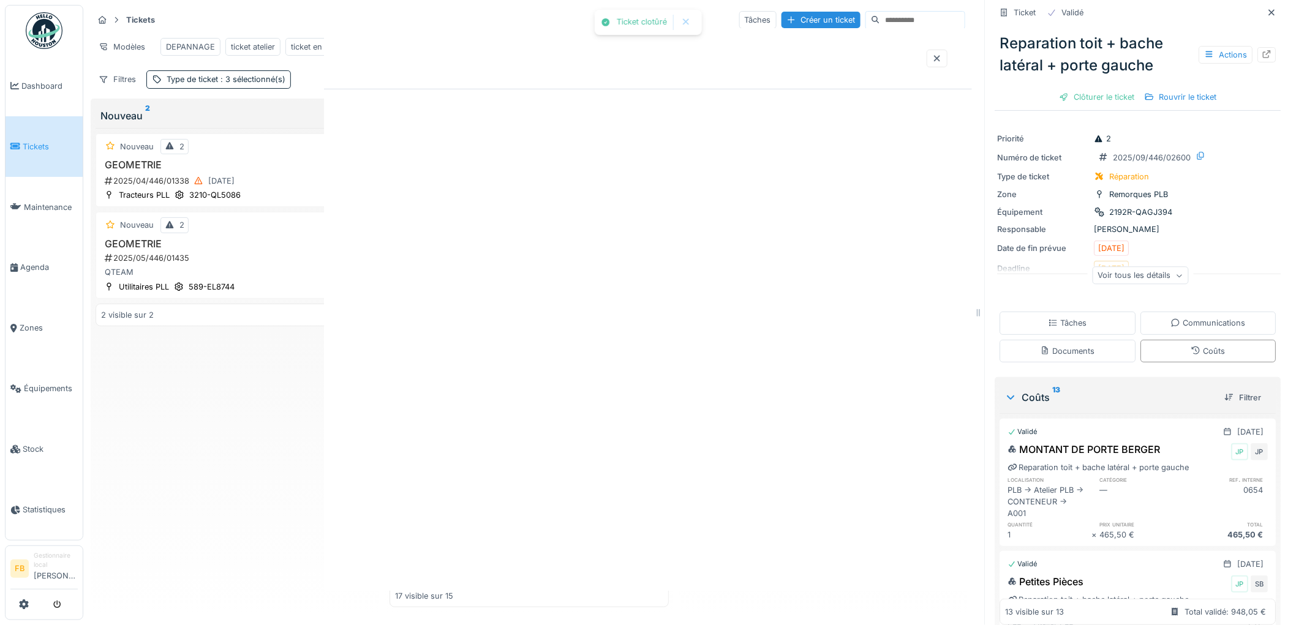
scroll to position [0, 0]
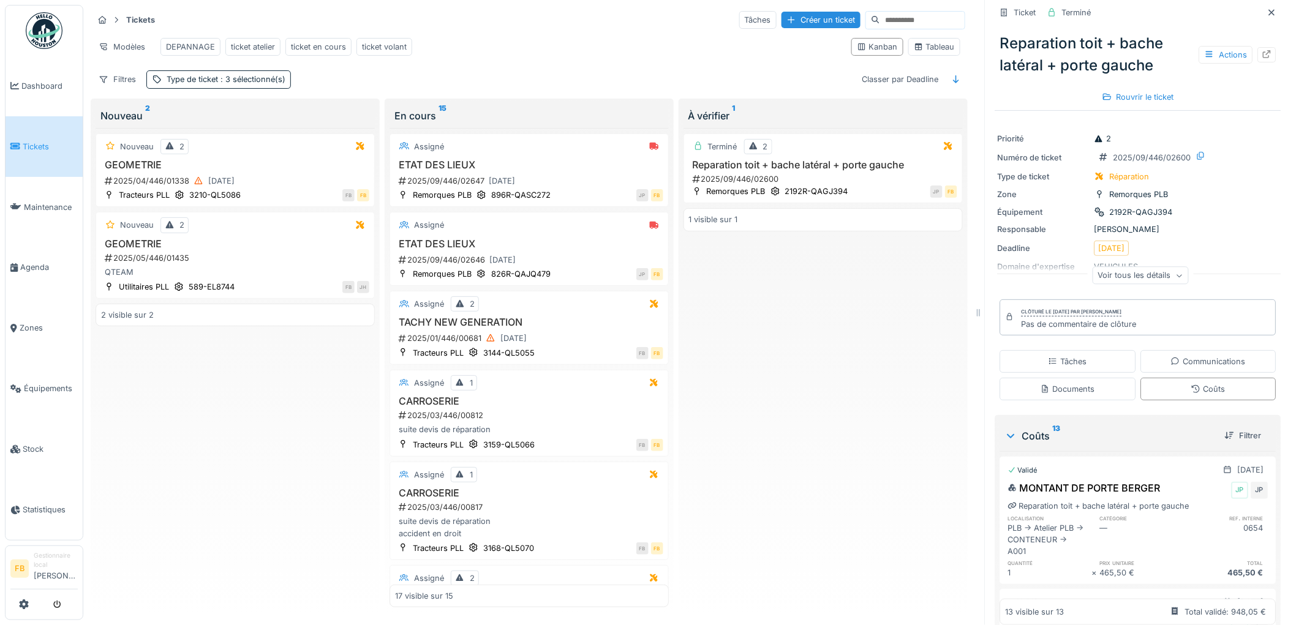
click at [27, 156] on link "Tickets" at bounding box center [44, 146] width 77 height 61
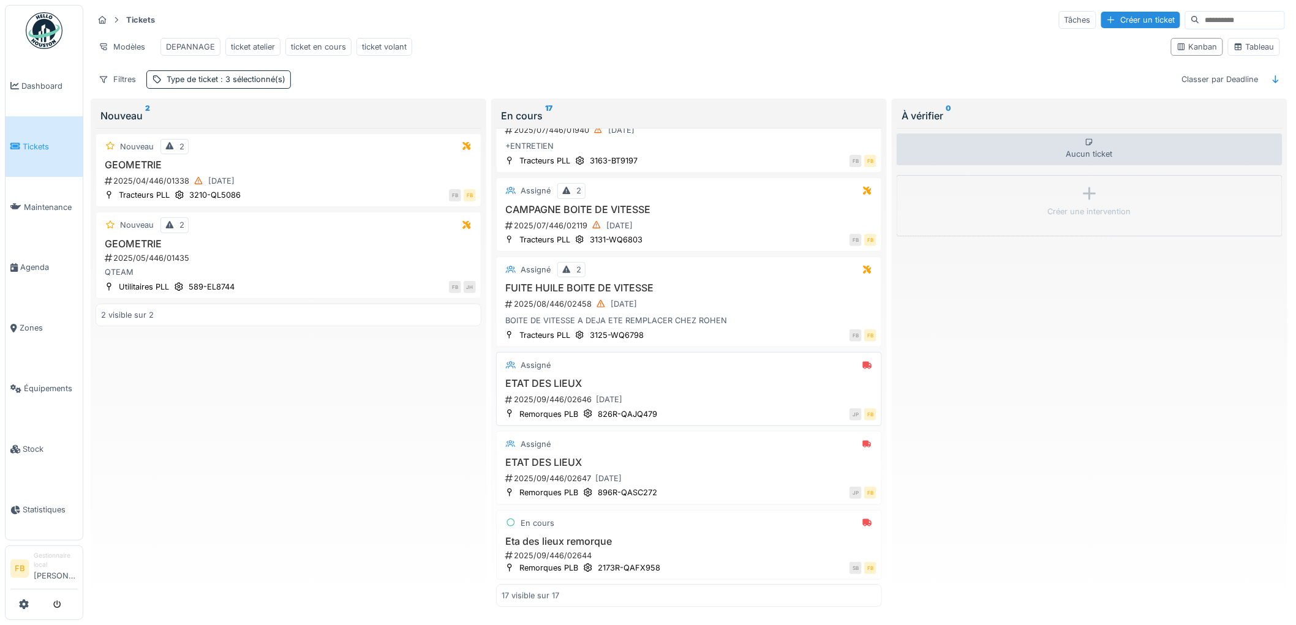
scroll to position [7, 0]
click at [693, 523] on div "En cours Eta des lieux remorque 2025/09/446/02644 Remorques PLB 2173R-QAFX958 S…" at bounding box center [689, 545] width 386 height 70
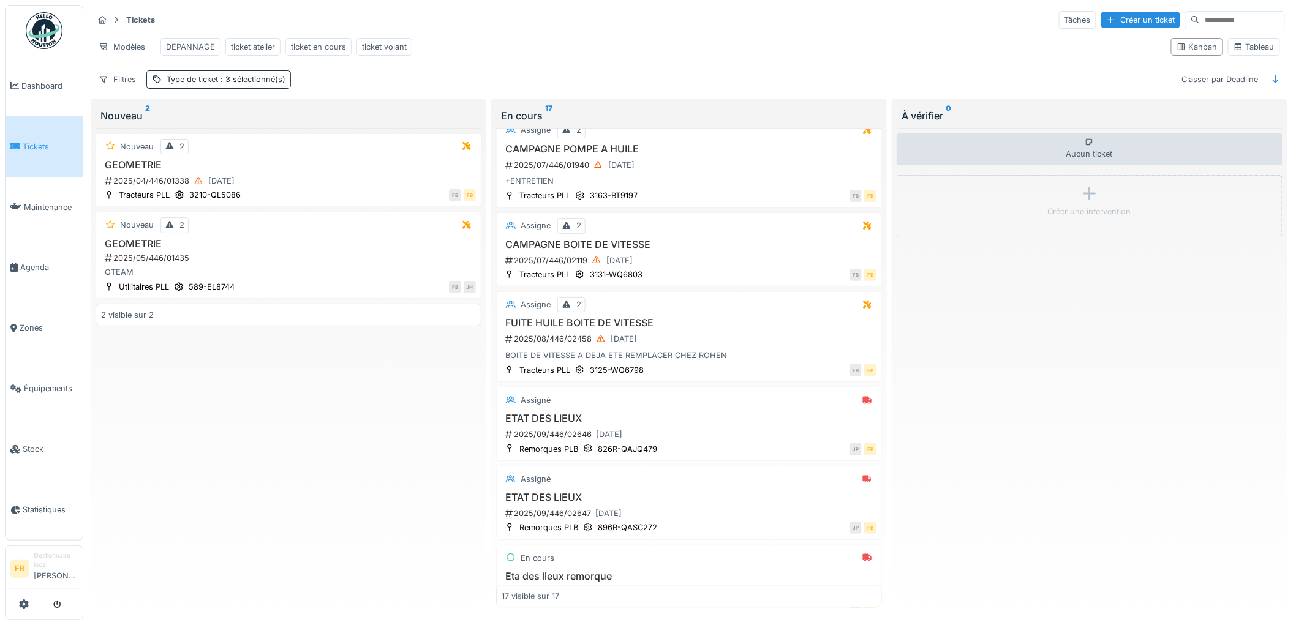
scroll to position [976, 0]
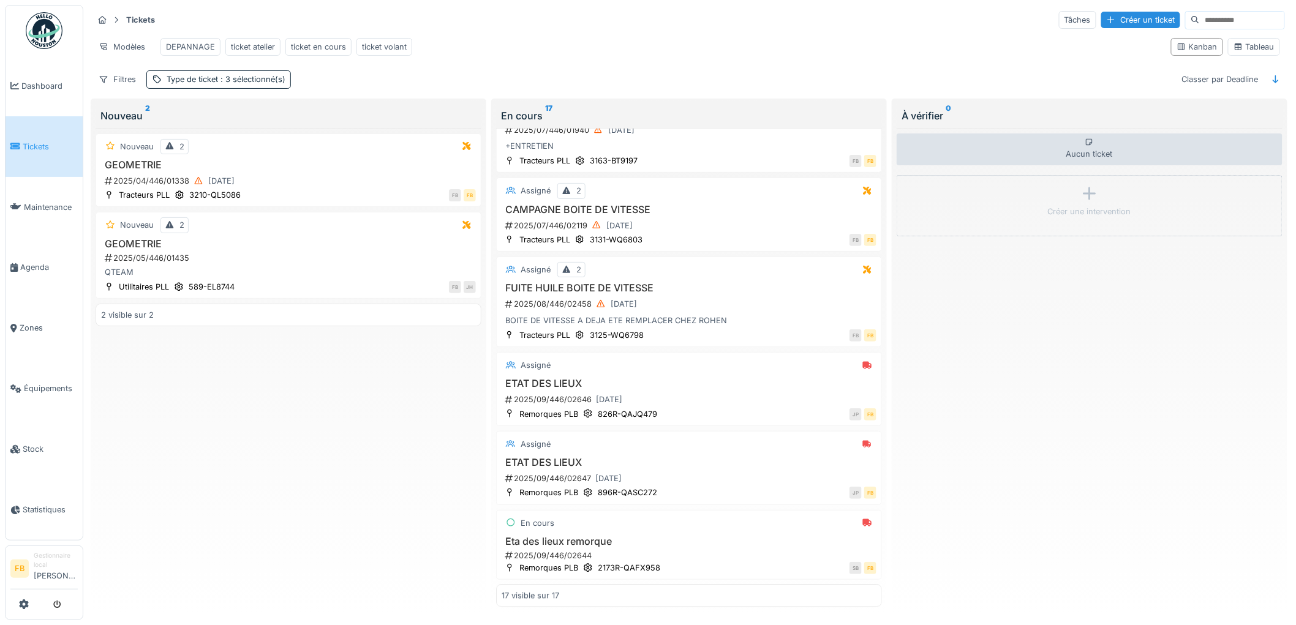
click at [663, 474] on div "2025/09/446/02647 16/09/2025" at bounding box center [690, 478] width 372 height 15
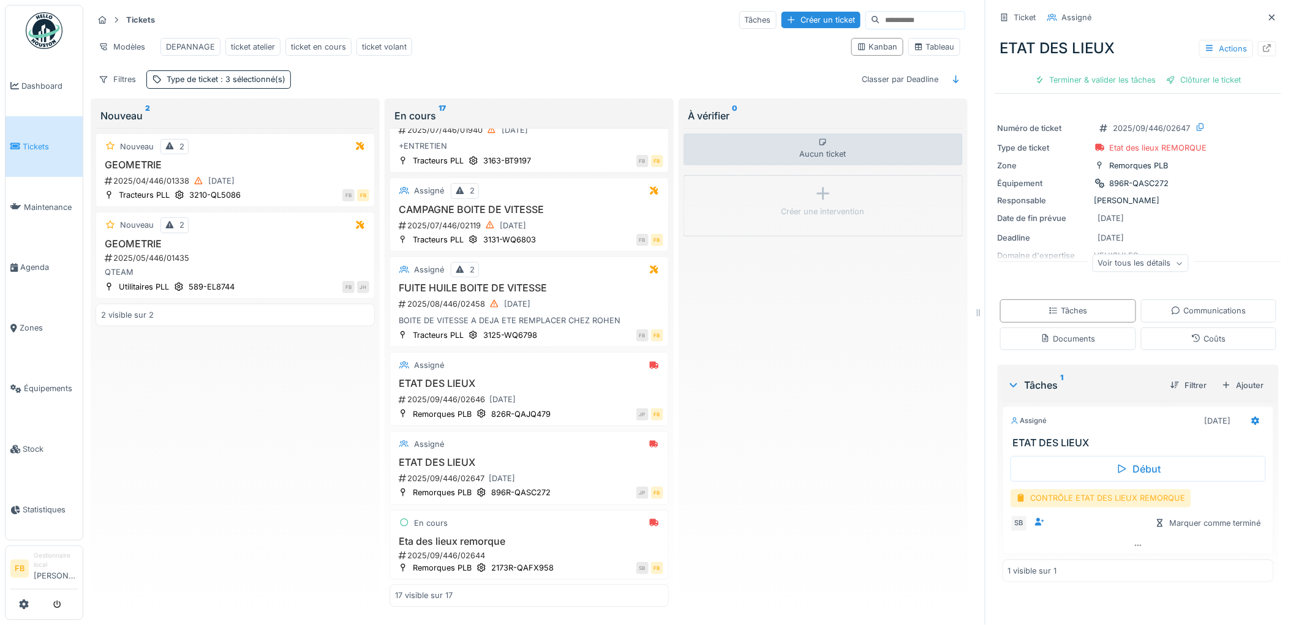
click at [1059, 502] on div "CONTRÔLE ETAT DES LIEUX REMORQUE" at bounding box center [1100, 498] width 181 height 18
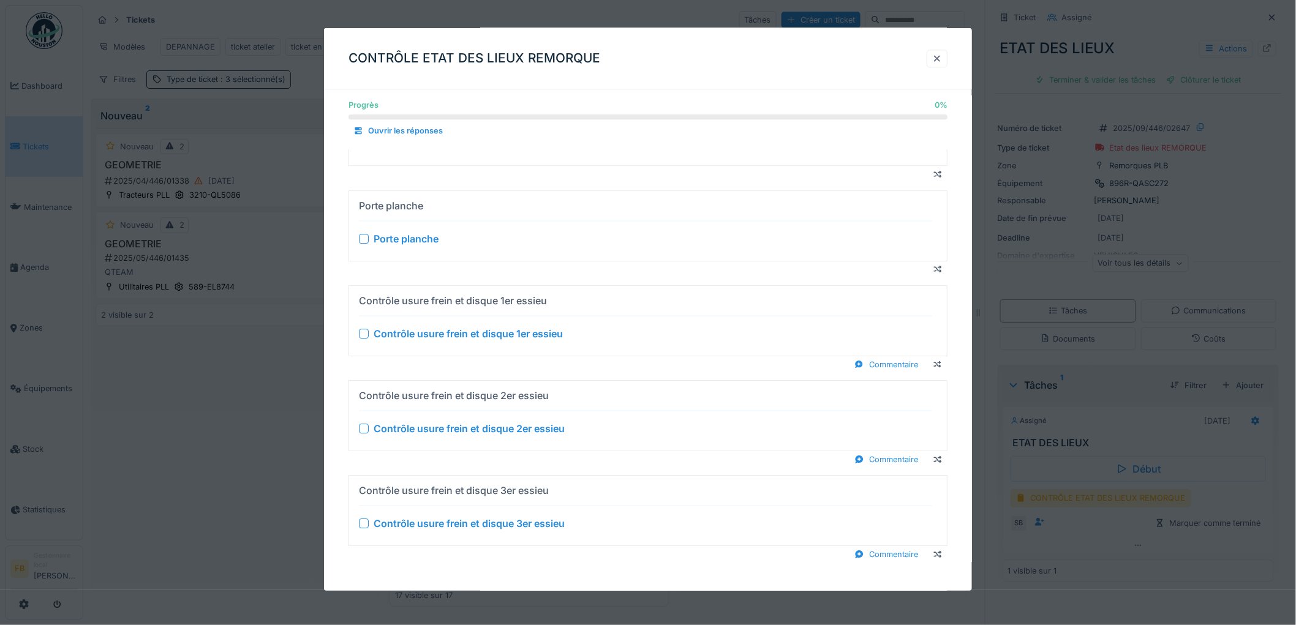
scroll to position [1497, 0]
click at [938, 61] on div at bounding box center [937, 59] width 10 height 12
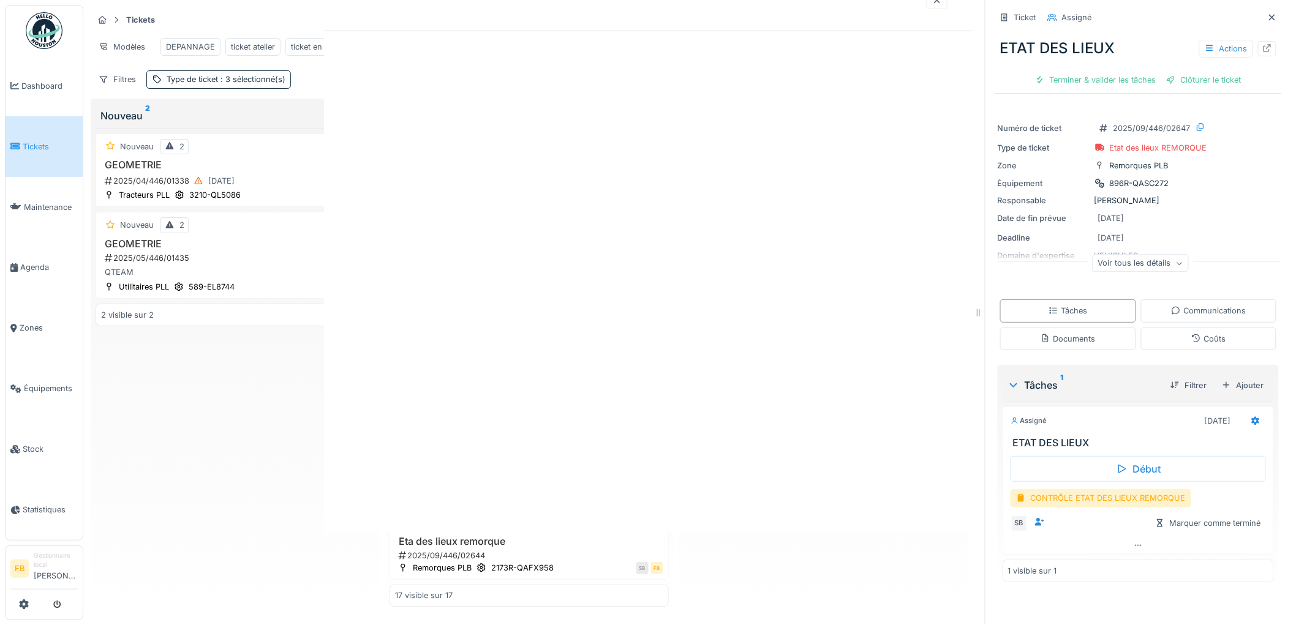
scroll to position [0, 0]
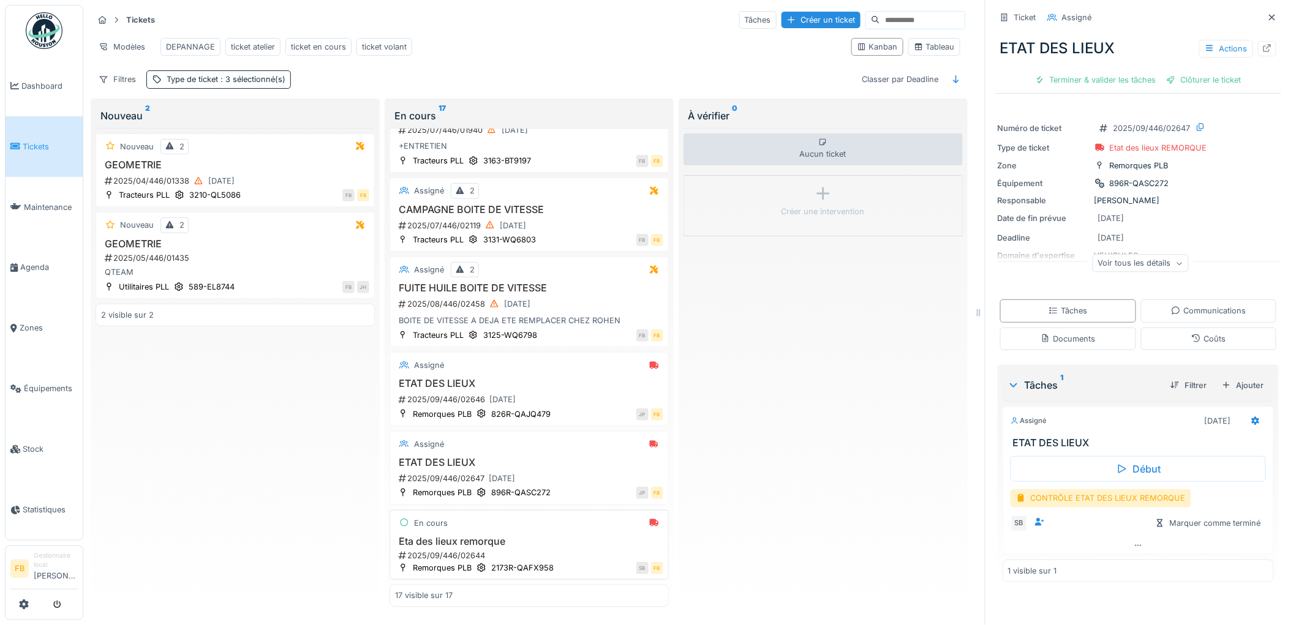
click at [539, 550] on div "2025/09/446/02644" at bounding box center [530, 556] width 266 height 12
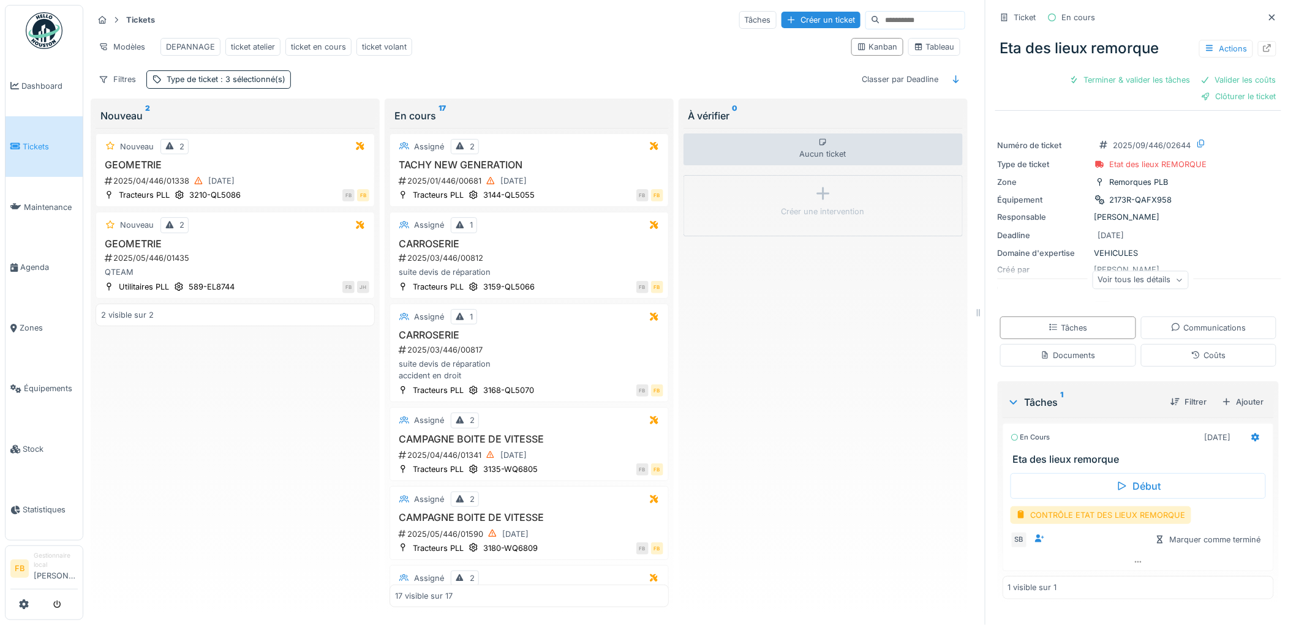
click at [36, 145] on span "Tickets" at bounding box center [50, 147] width 55 height 12
